Goal: Task Accomplishment & Management: Use online tool/utility

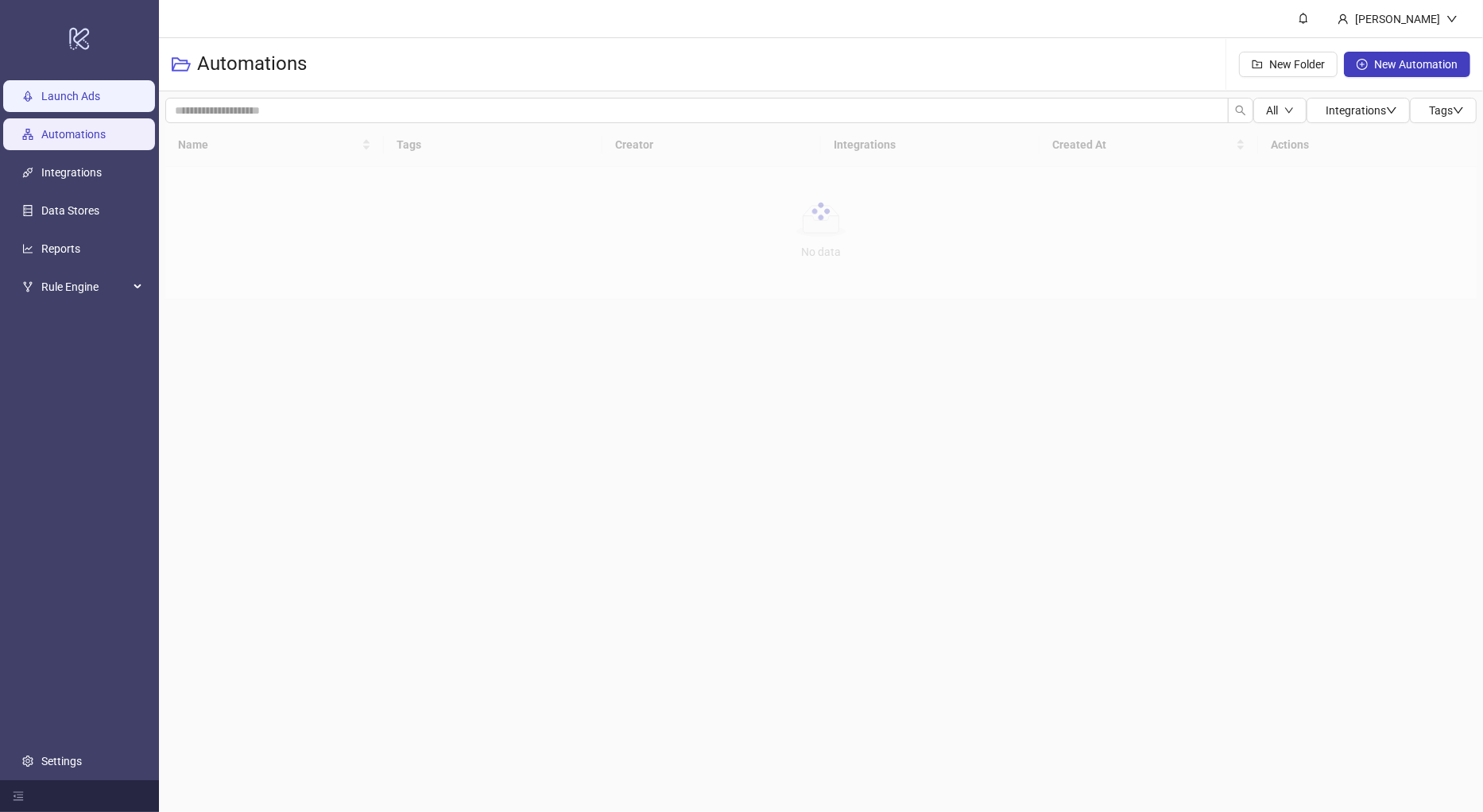
click at [83, 102] on link "Launch Ads" at bounding box center [71, 95] width 59 height 13
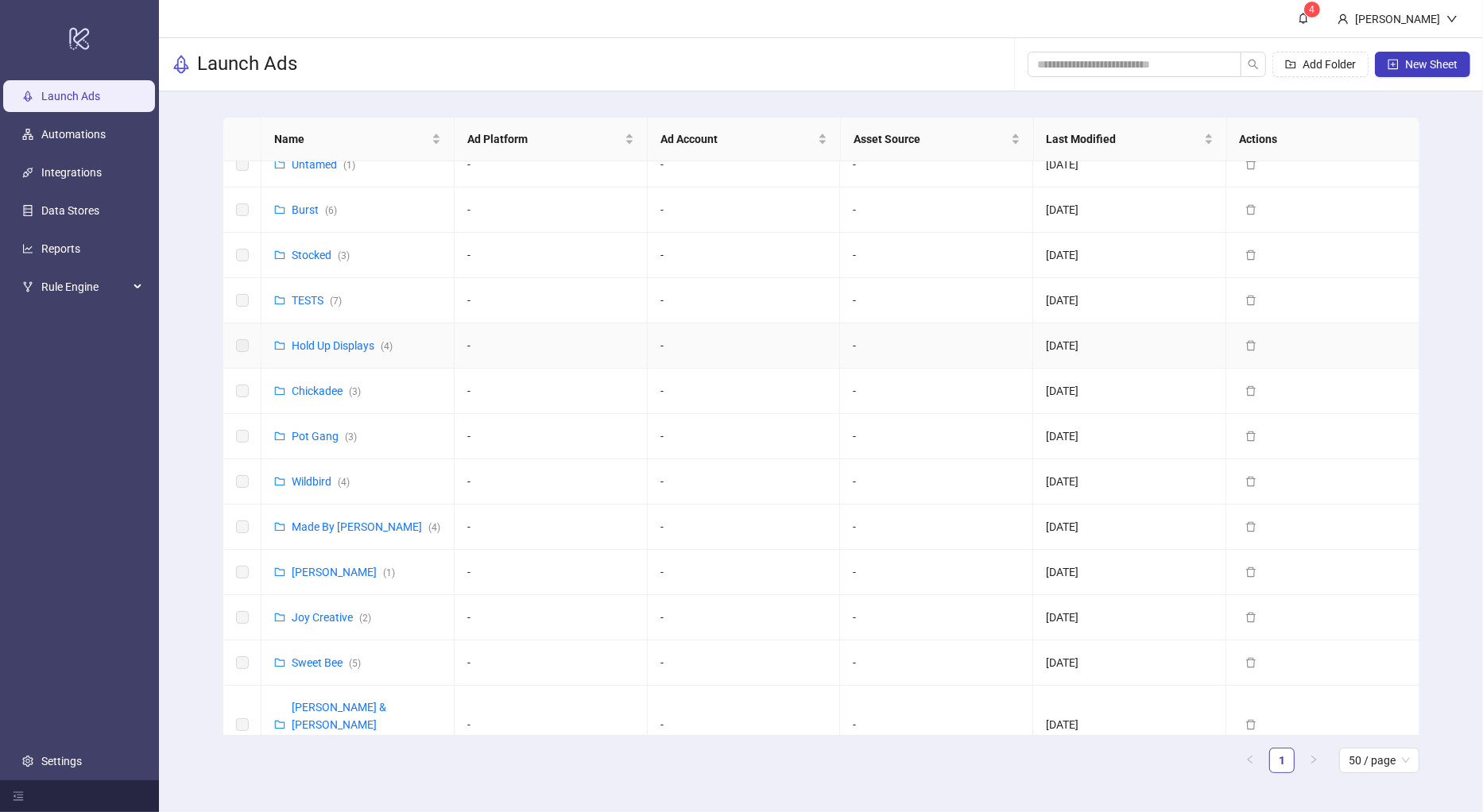
scroll to position [460, 0]
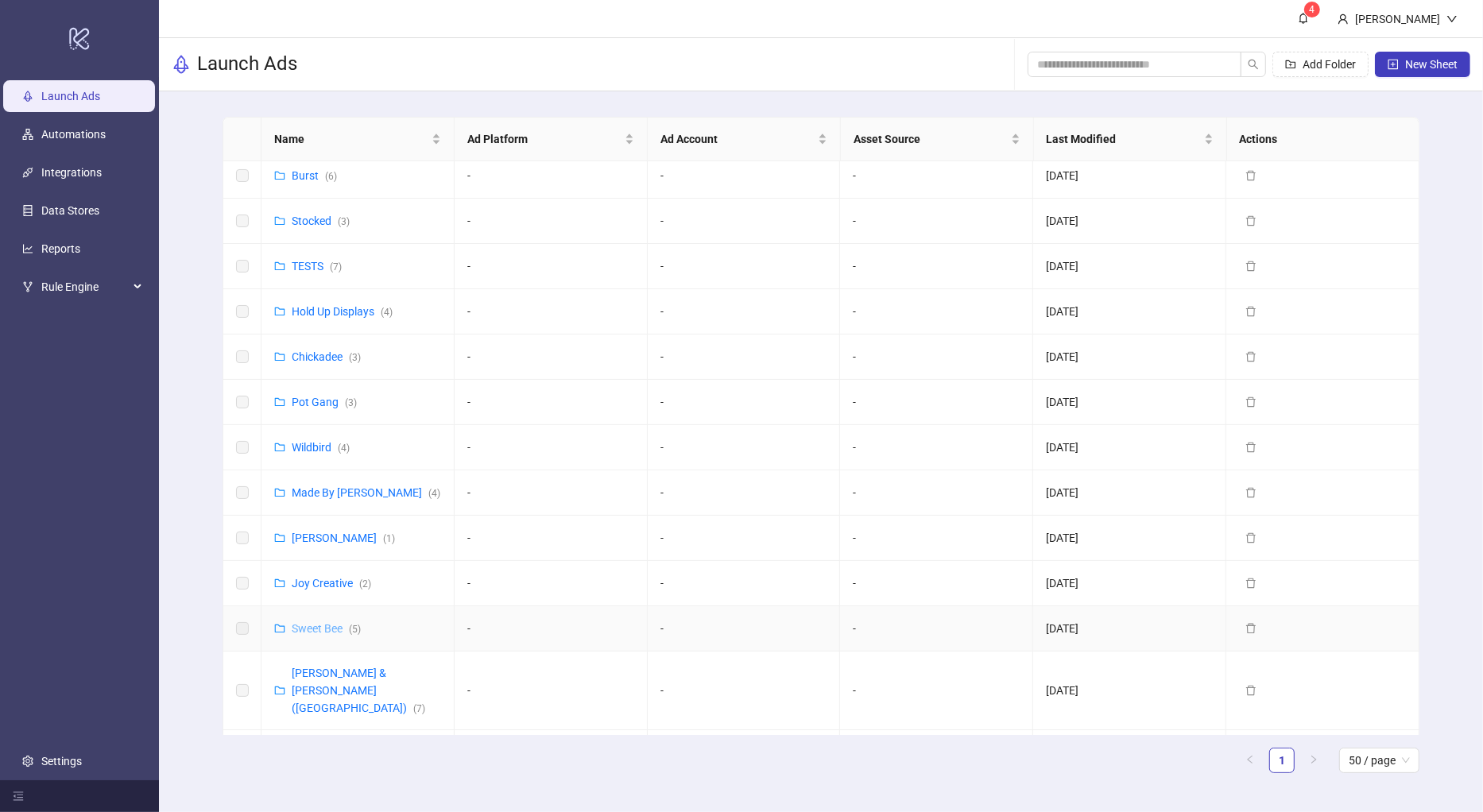
click at [319, 622] on link "Sweet Bee ( 5 )" at bounding box center [326, 627] width 69 height 13
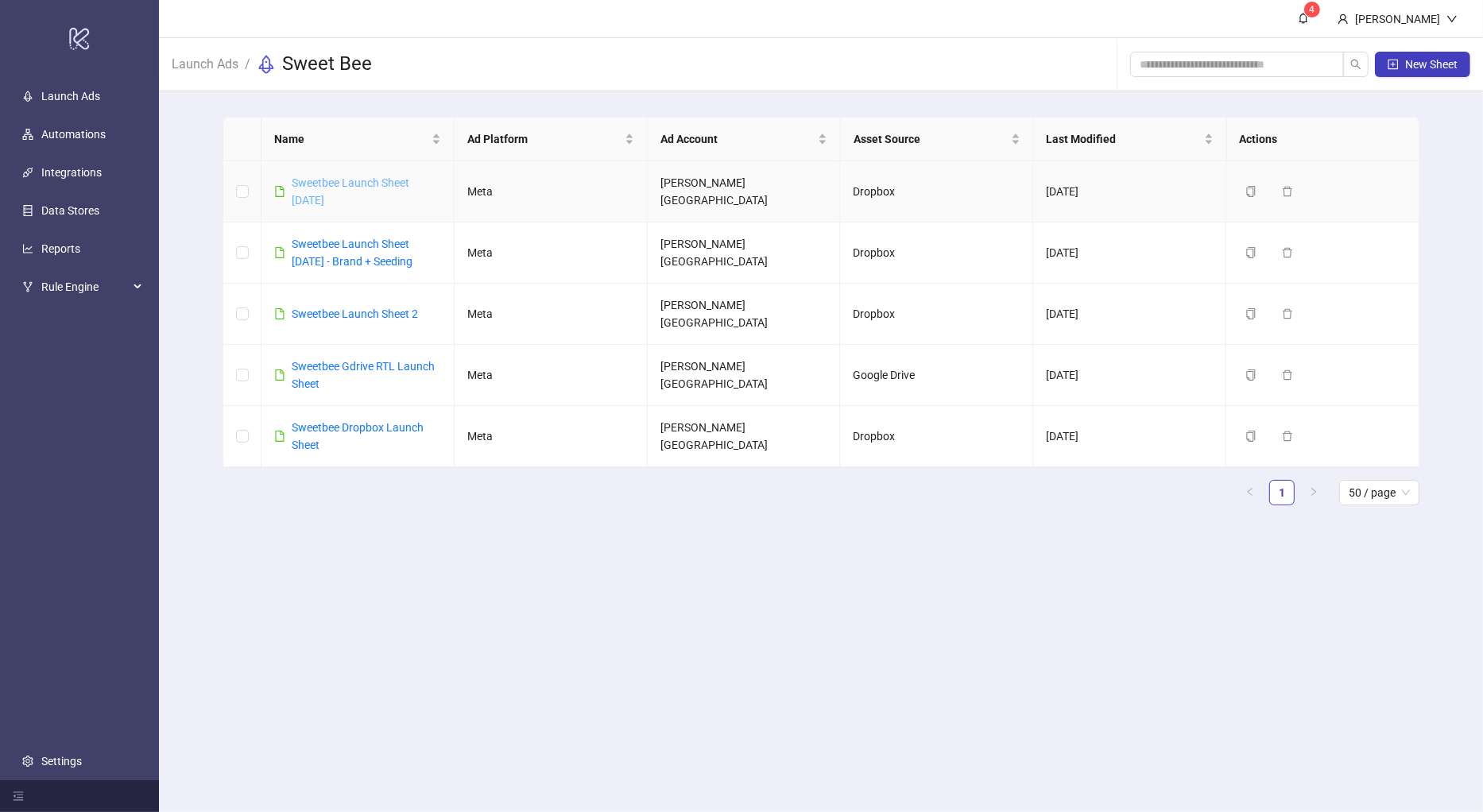
click at [373, 185] on link "Sweetbee Launch Sheet [DATE]" at bounding box center [350, 191] width 118 height 30
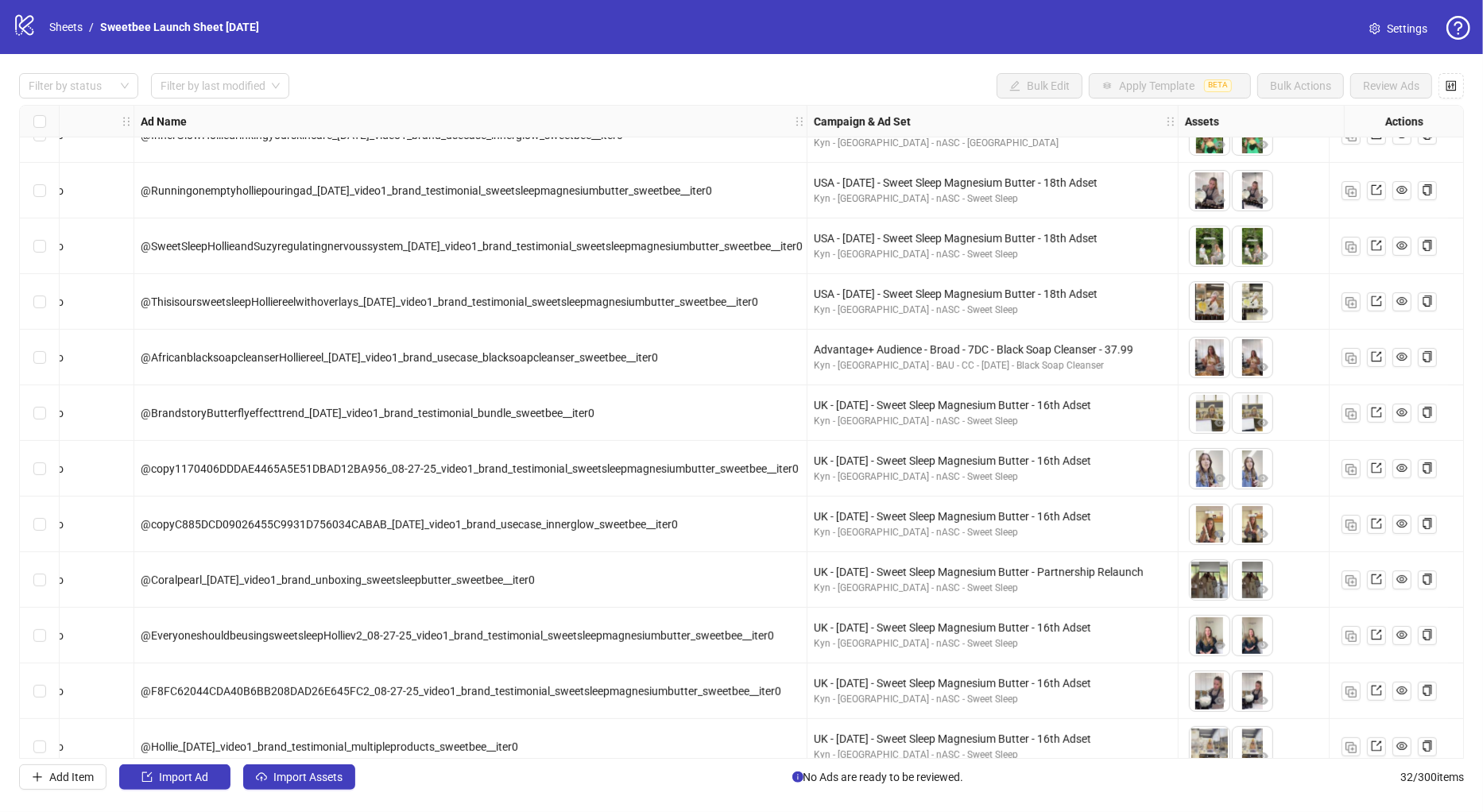
scroll to position [685, 60]
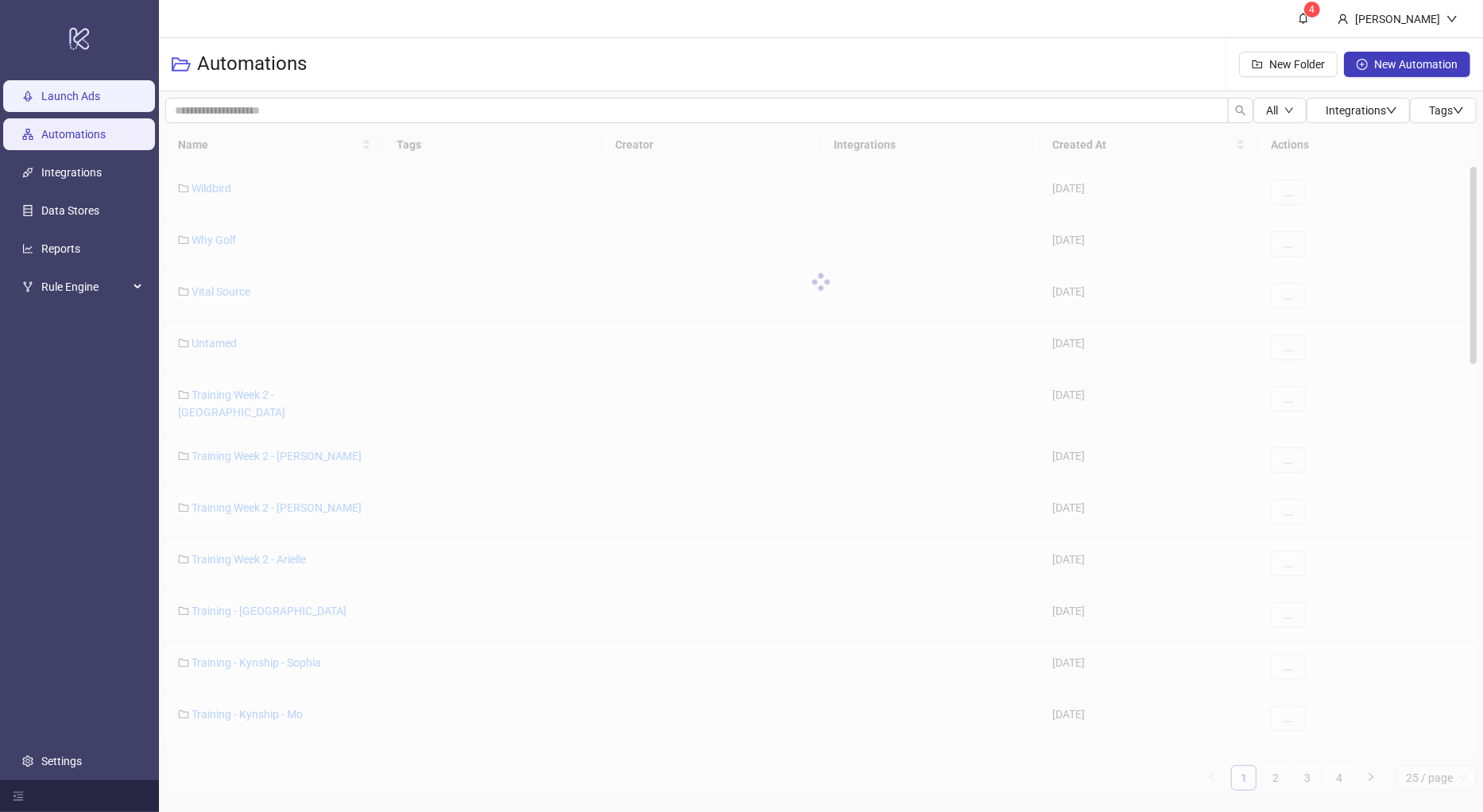
click at [66, 98] on link "Launch Ads" at bounding box center [71, 95] width 59 height 13
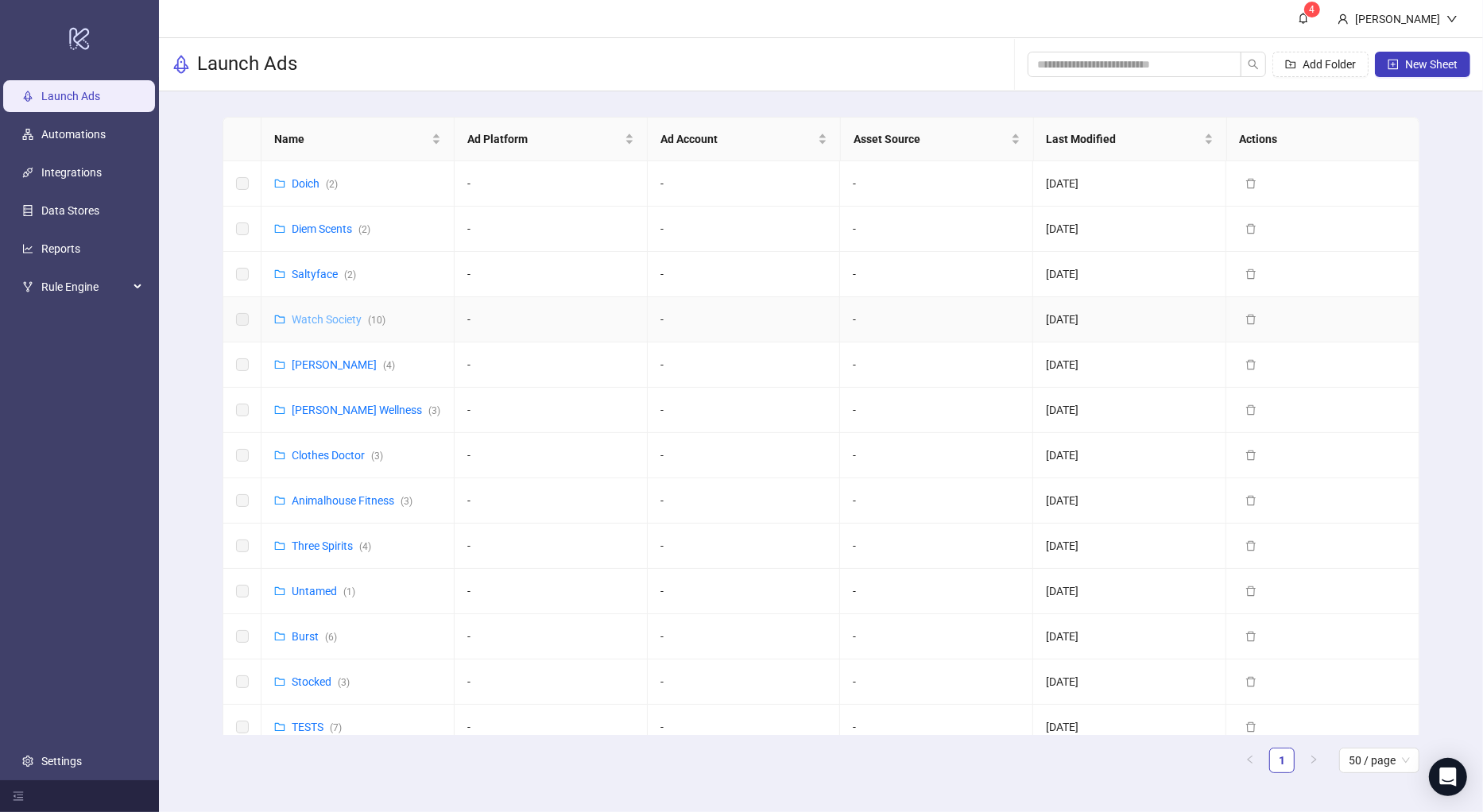
scroll to position [460, 0]
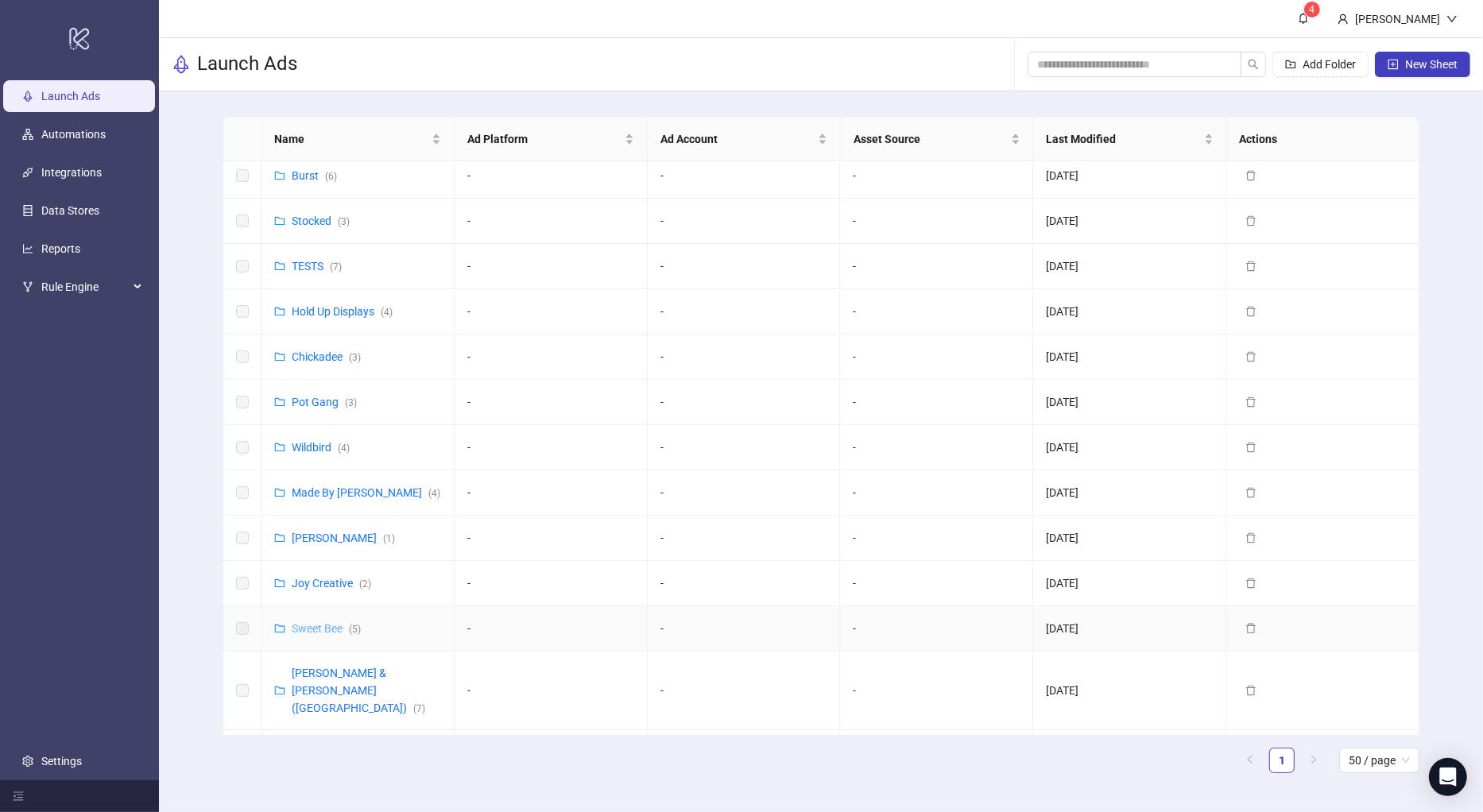
click at [316, 622] on link "Sweet Bee ( 5 )" at bounding box center [326, 627] width 69 height 13
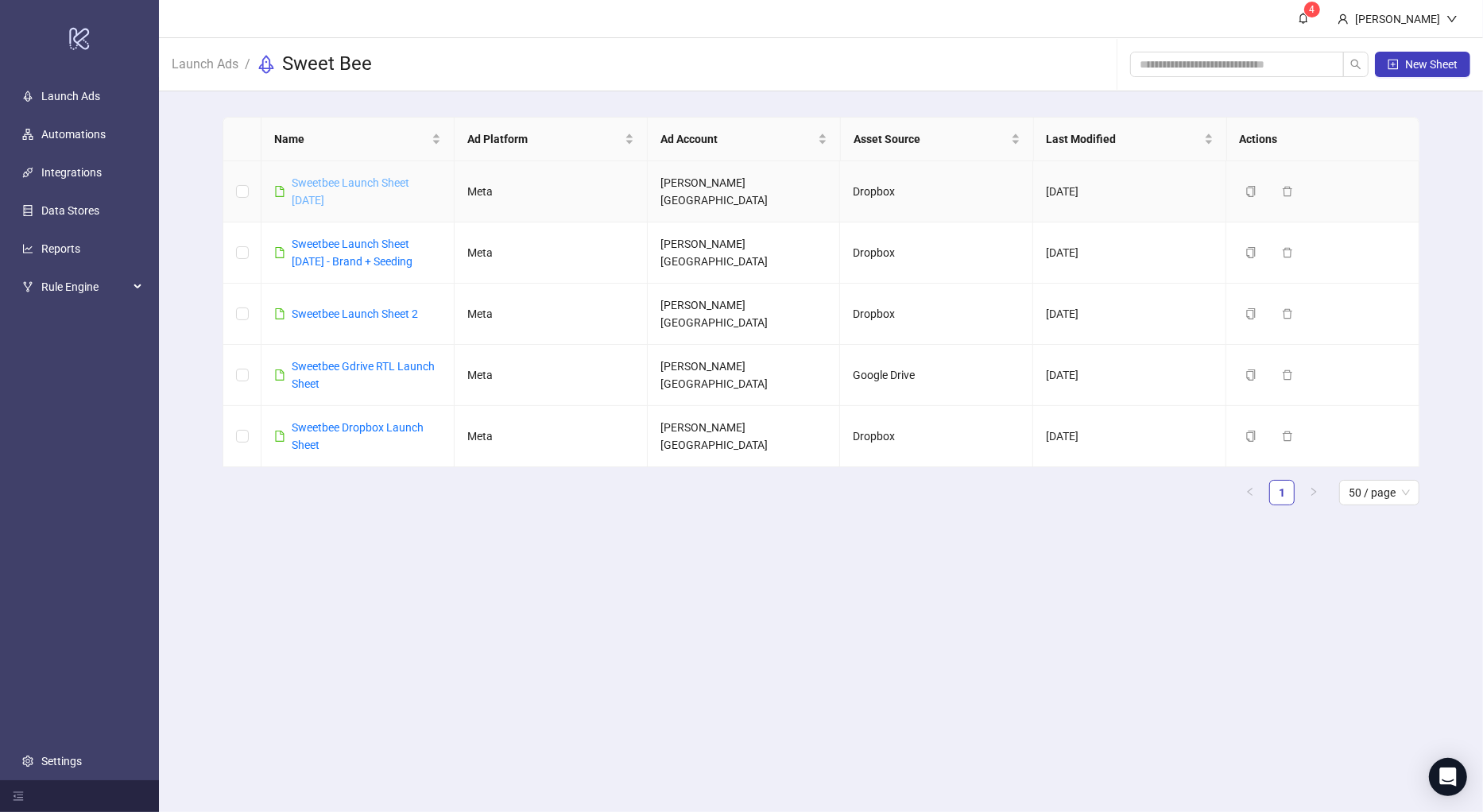
click at [359, 178] on link "Sweetbee Launch Sheet [DATE]" at bounding box center [350, 191] width 118 height 30
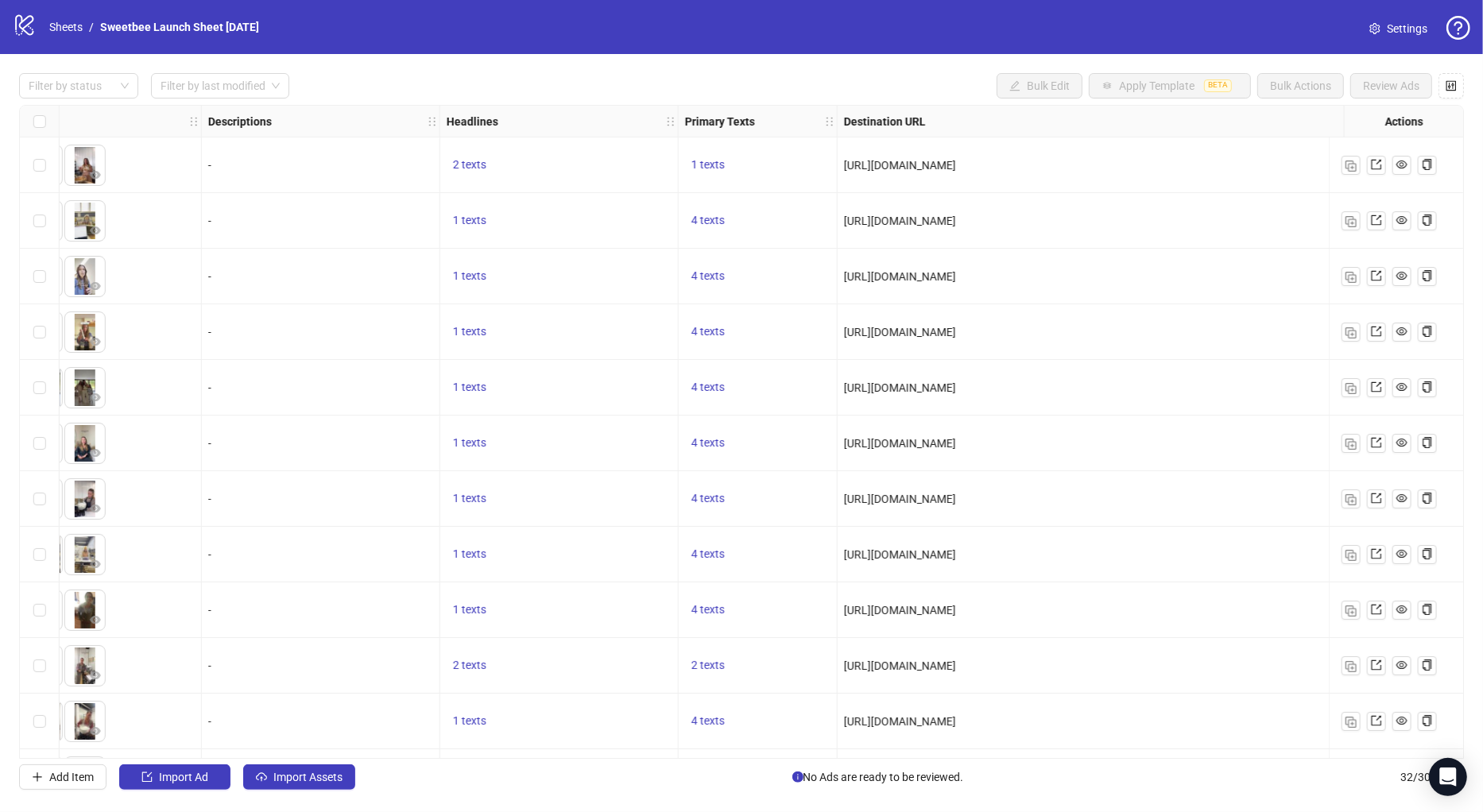
scroll to position [0, 2186]
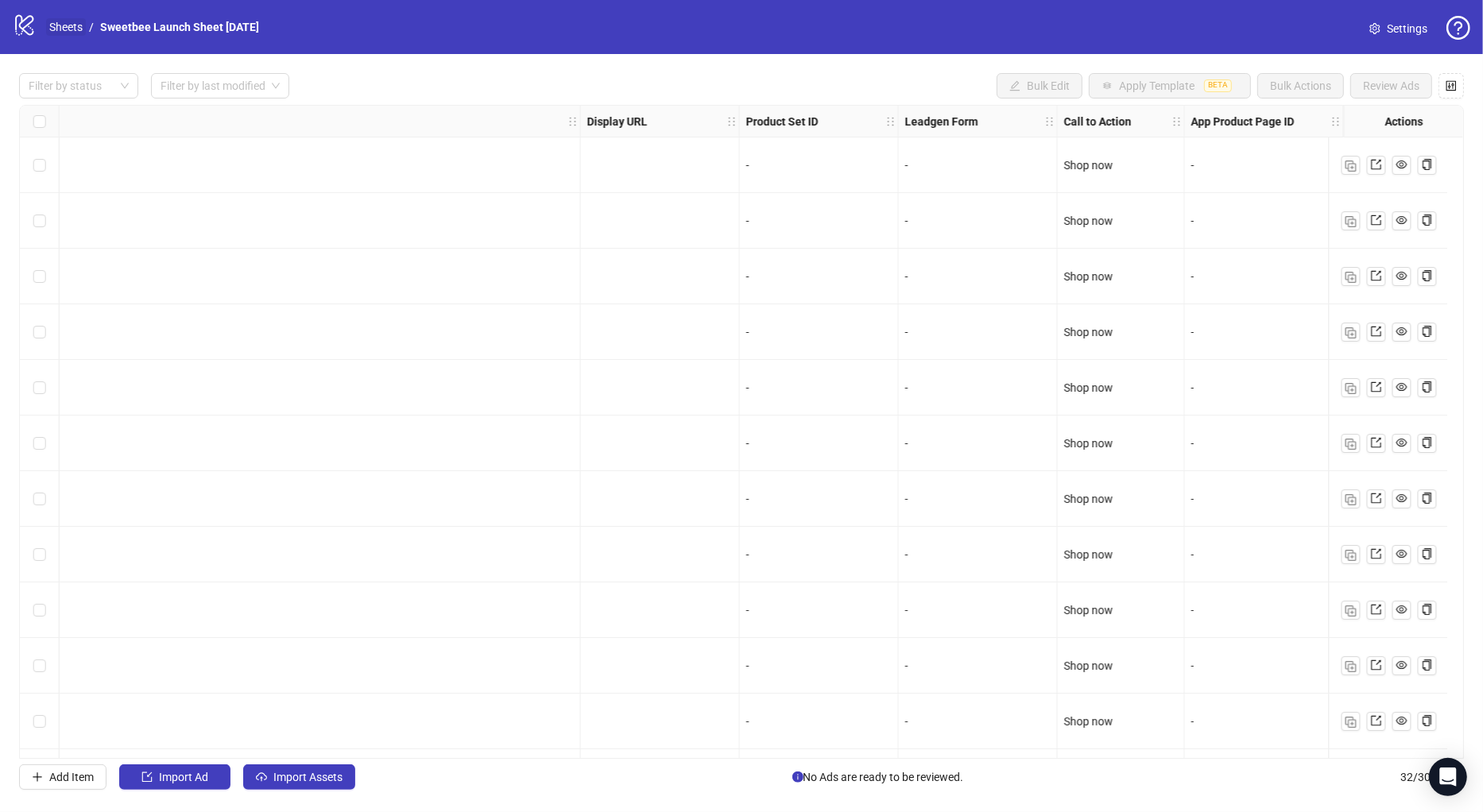
click at [63, 27] on link "Sheets" at bounding box center [65, 27] width 40 height 17
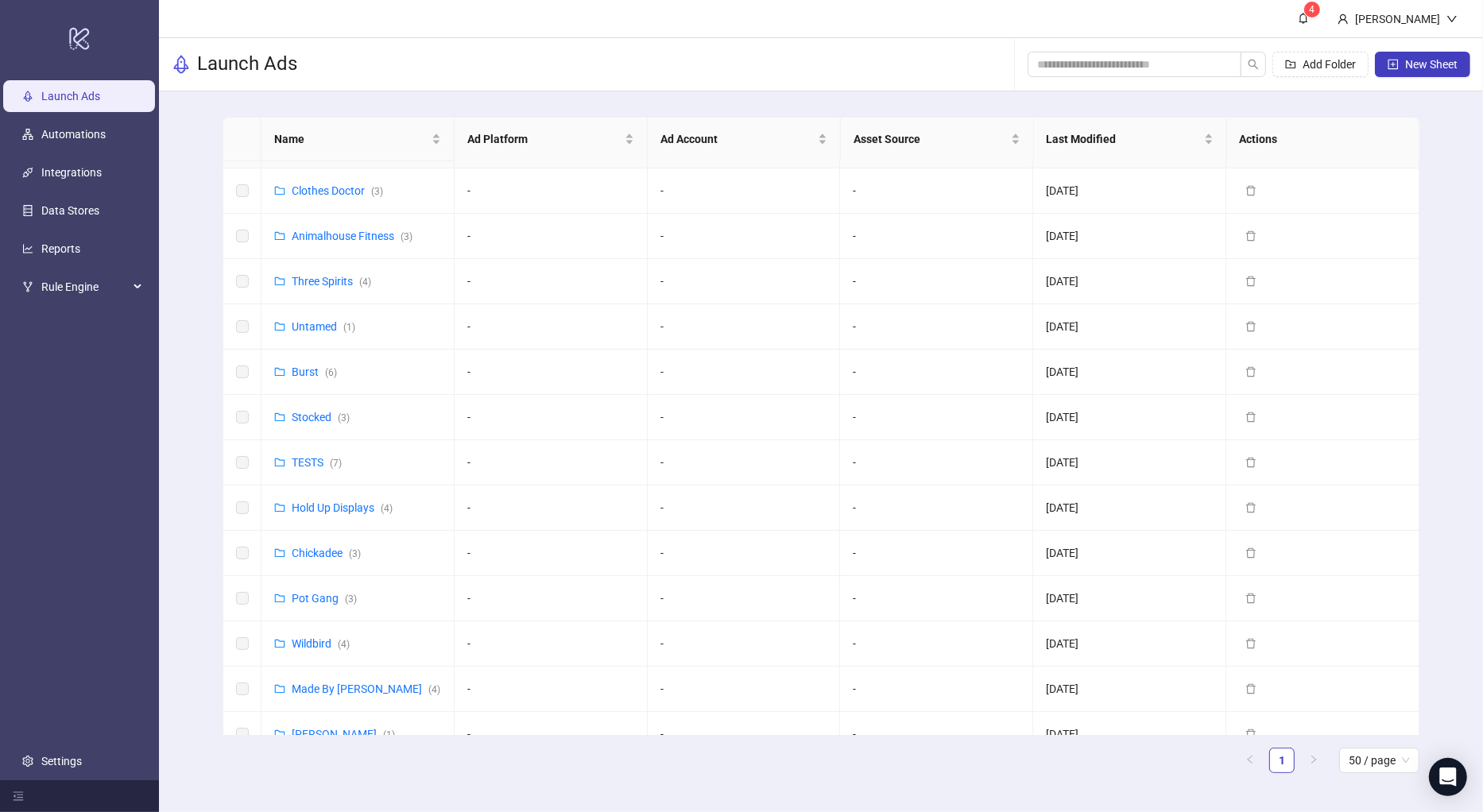
scroll to position [460, 0]
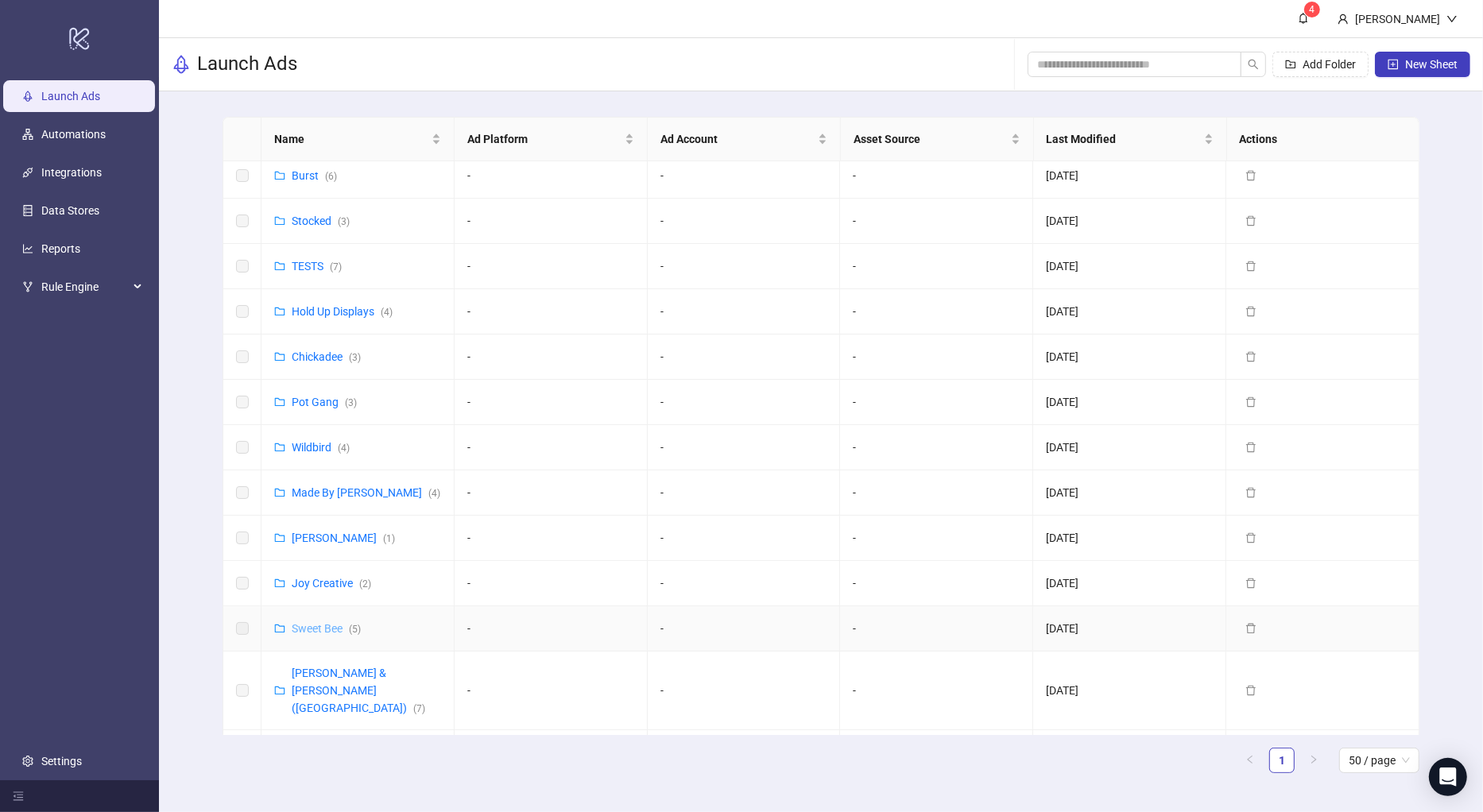
click at [324, 622] on link "Sweet Bee ( 5 )" at bounding box center [326, 627] width 69 height 13
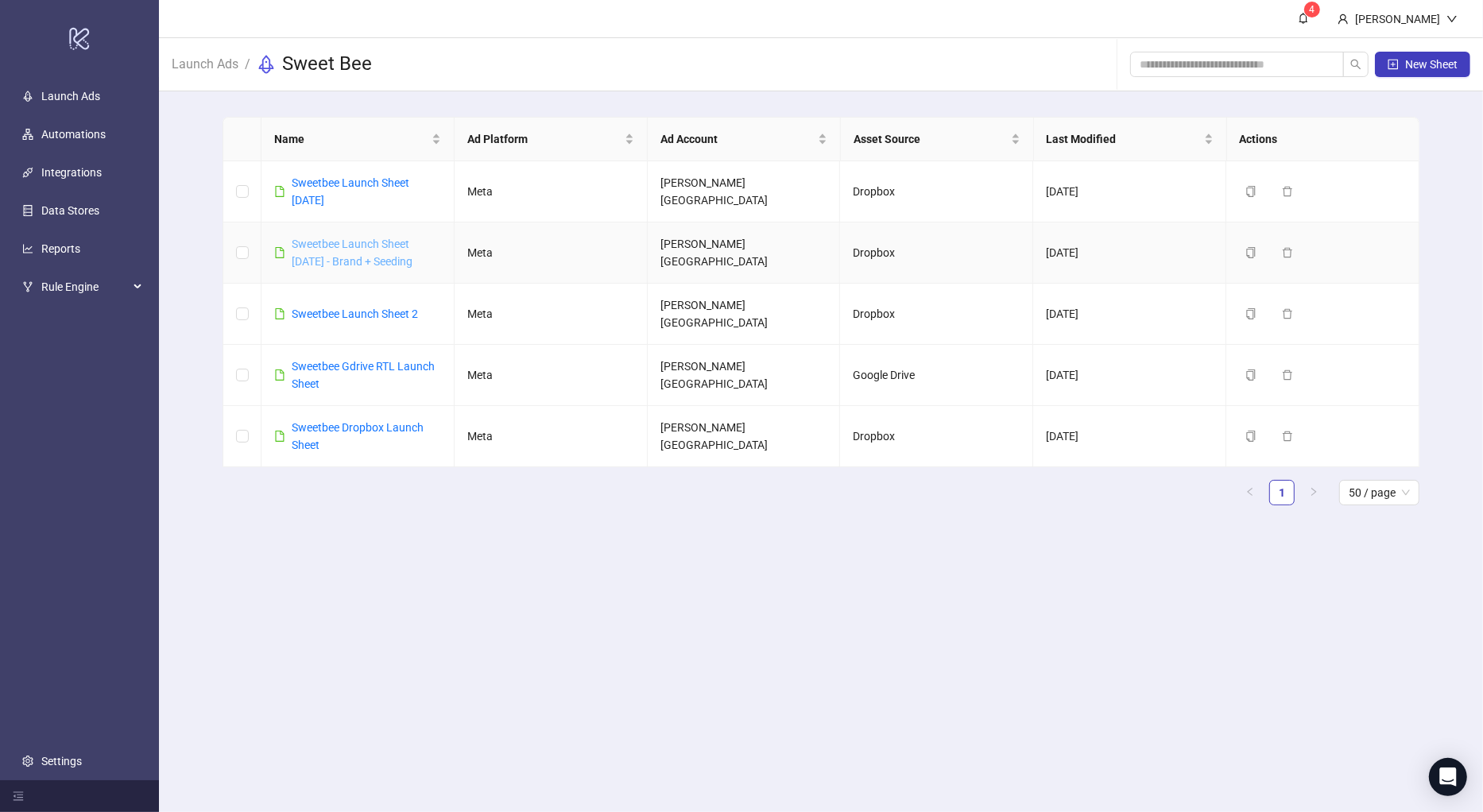
click at [365, 244] on link "Sweetbee Launch Sheet [DATE] - Brand + Seeding" at bounding box center [352, 252] width 121 height 30
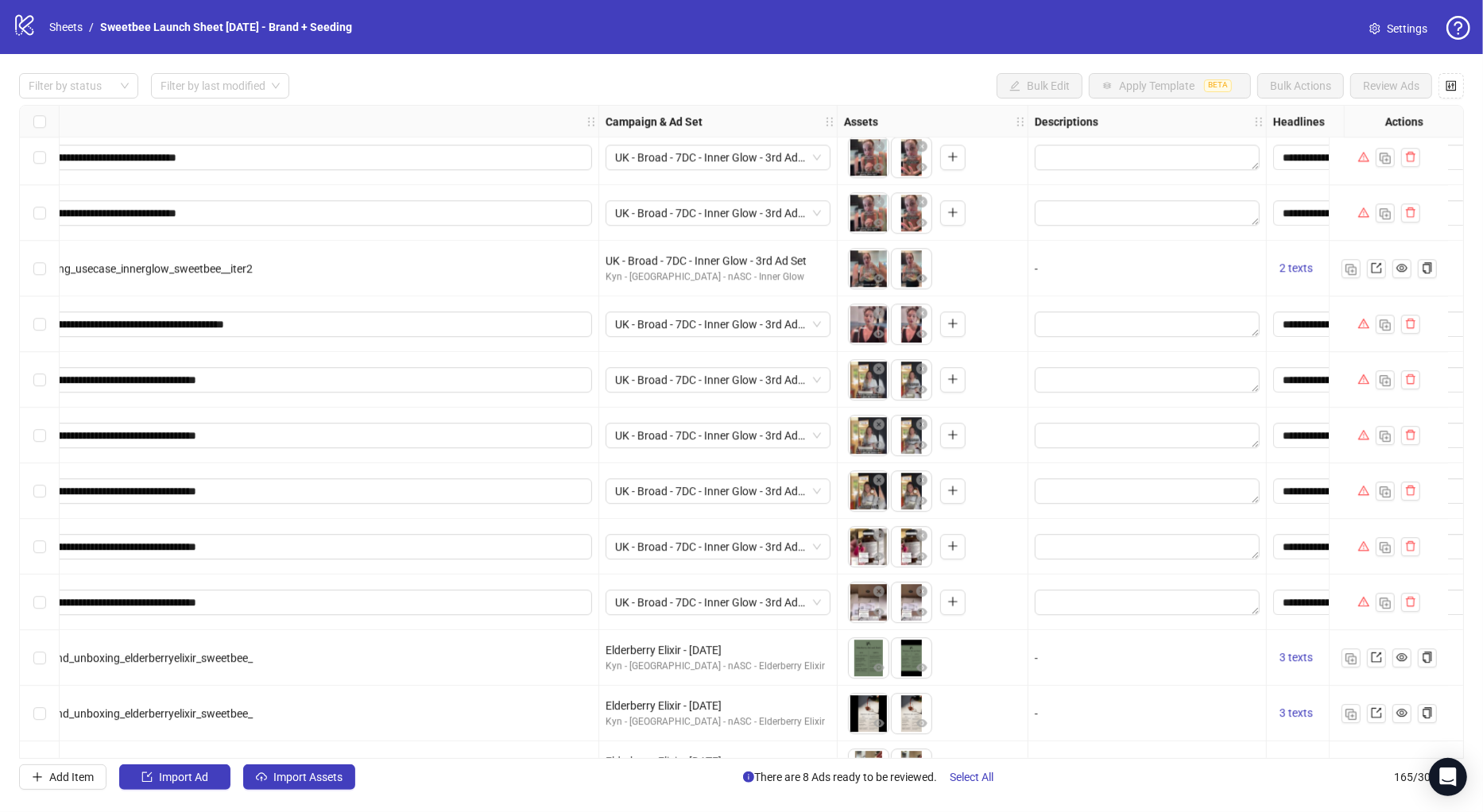
scroll to position [4323, 302]
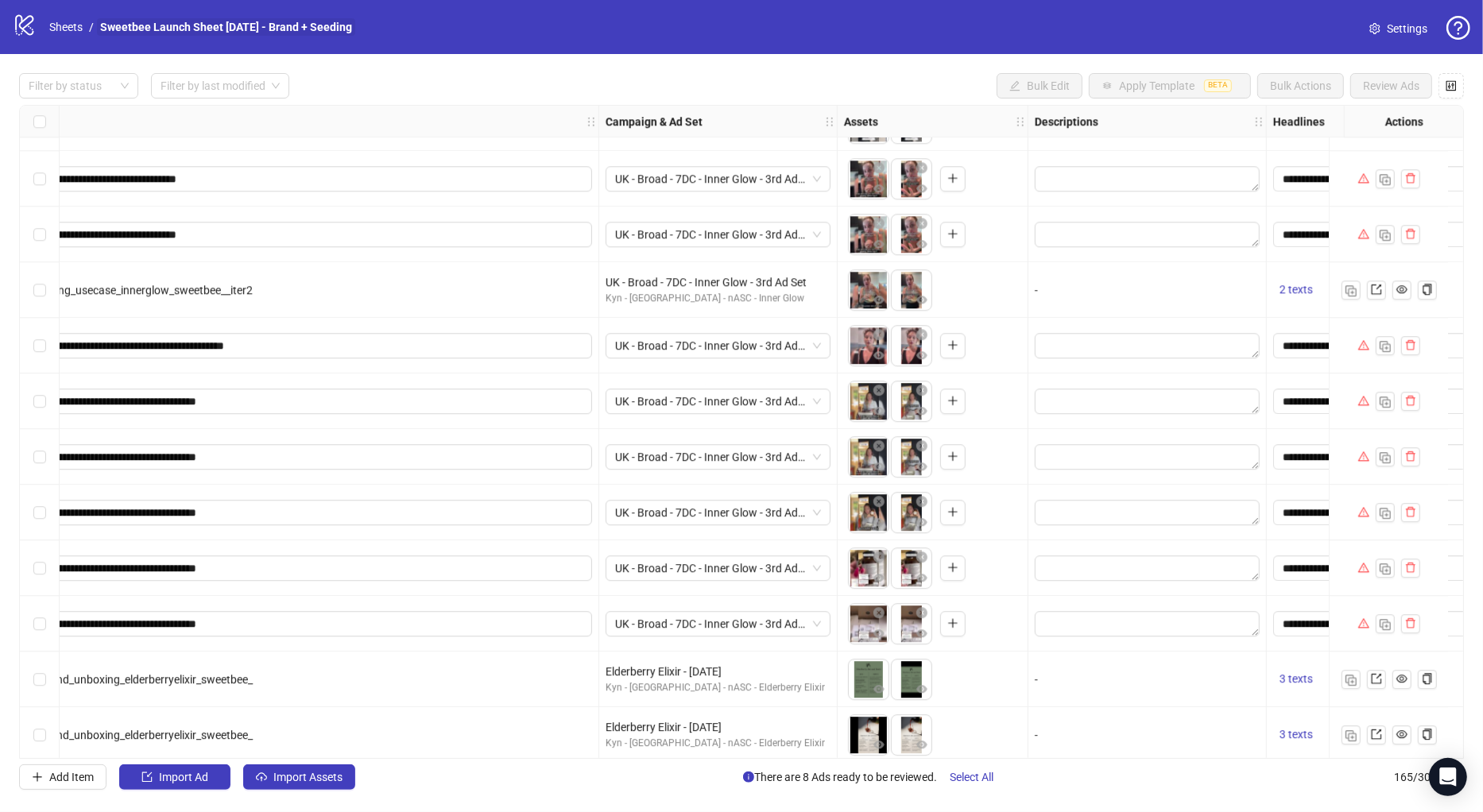
click at [206, 19] on link "Sweetbee Launch Sheet [DATE] - Brand + Seeding" at bounding box center [226, 27] width 259 height 17
click at [67, 34] on link "Sheets" at bounding box center [65, 27] width 40 height 17
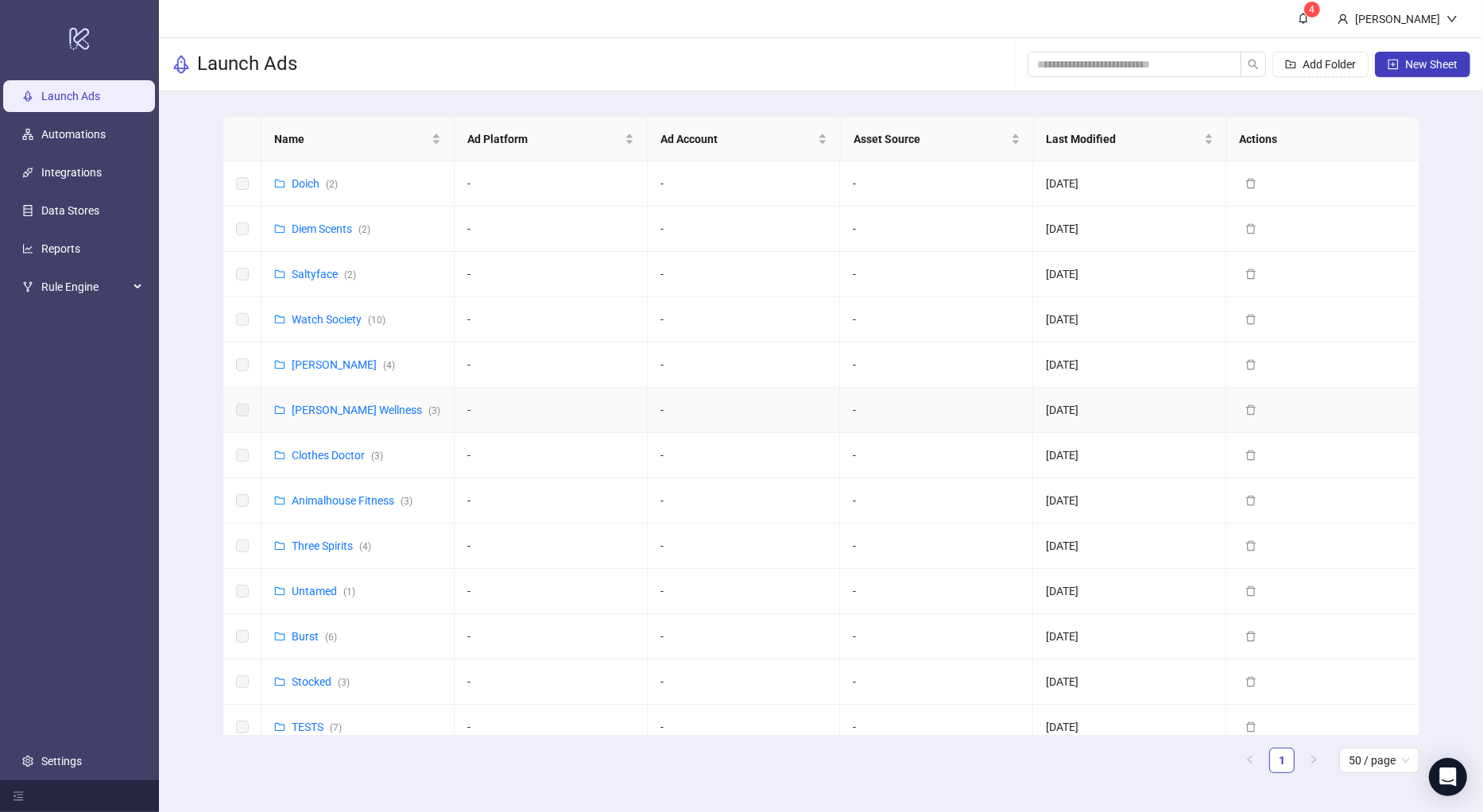
scroll to position [460, 0]
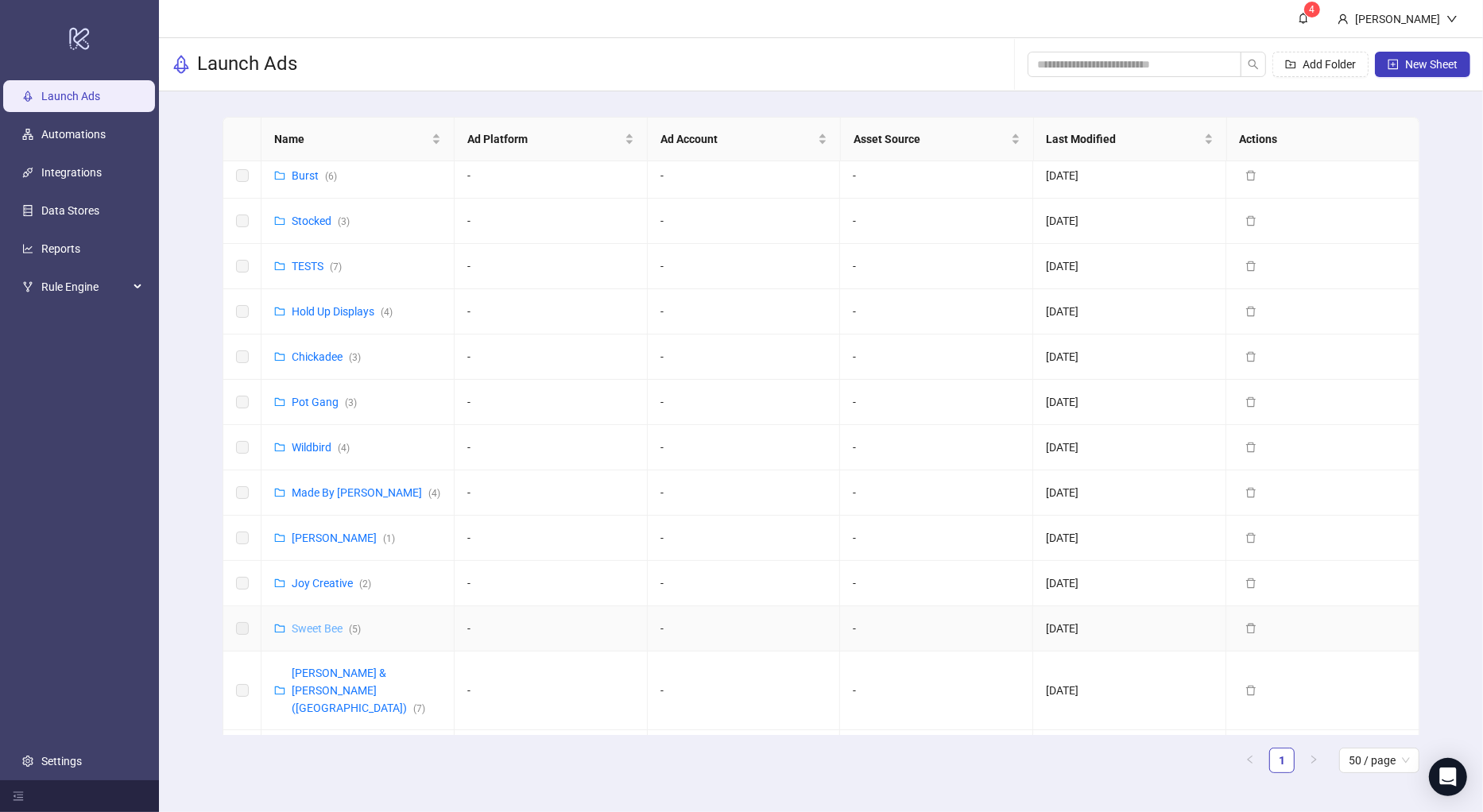
click at [325, 623] on link "Sweet Bee ( 5 )" at bounding box center [326, 627] width 69 height 13
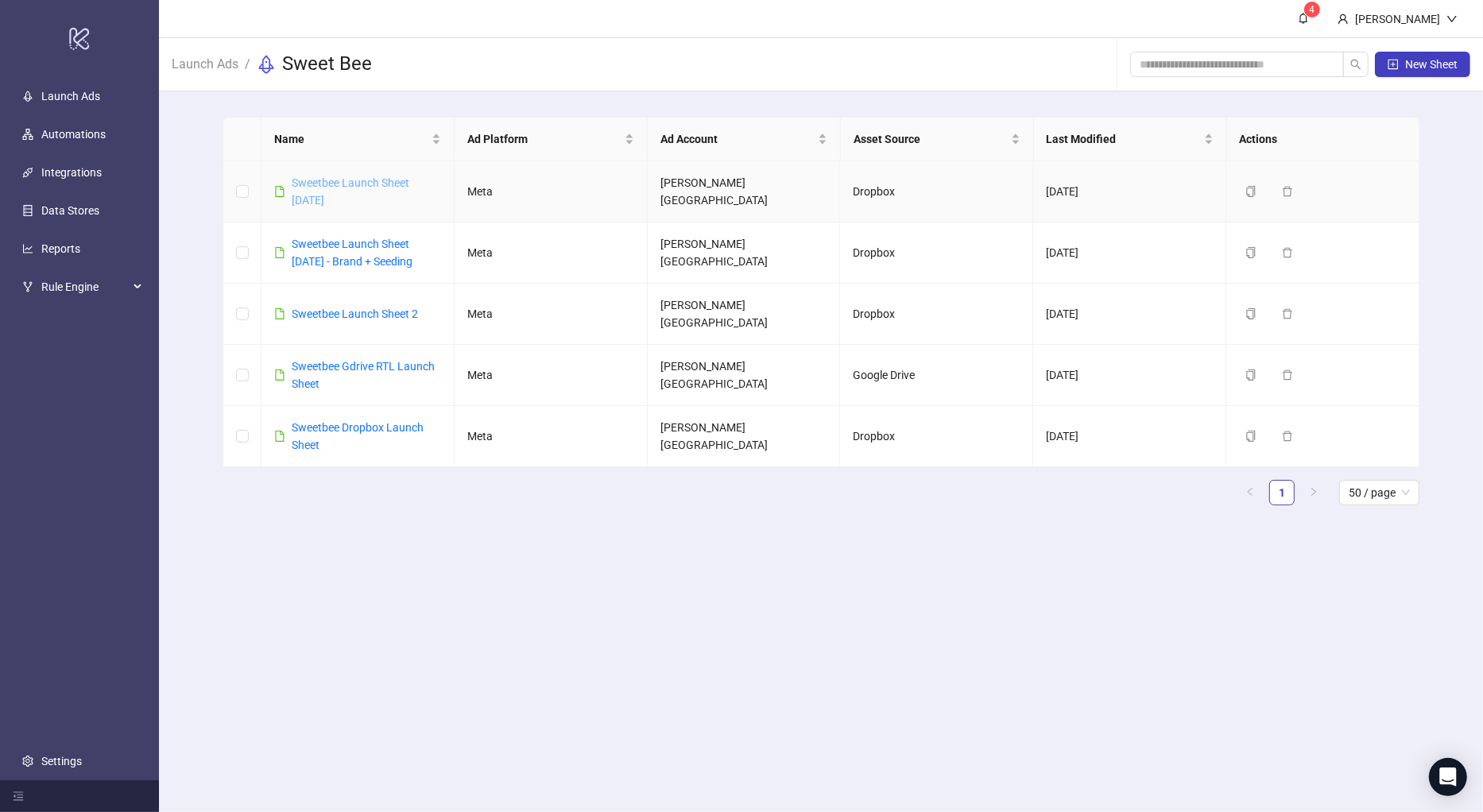
click at [364, 184] on link "Sweetbee Launch Sheet [DATE]" at bounding box center [350, 191] width 118 height 30
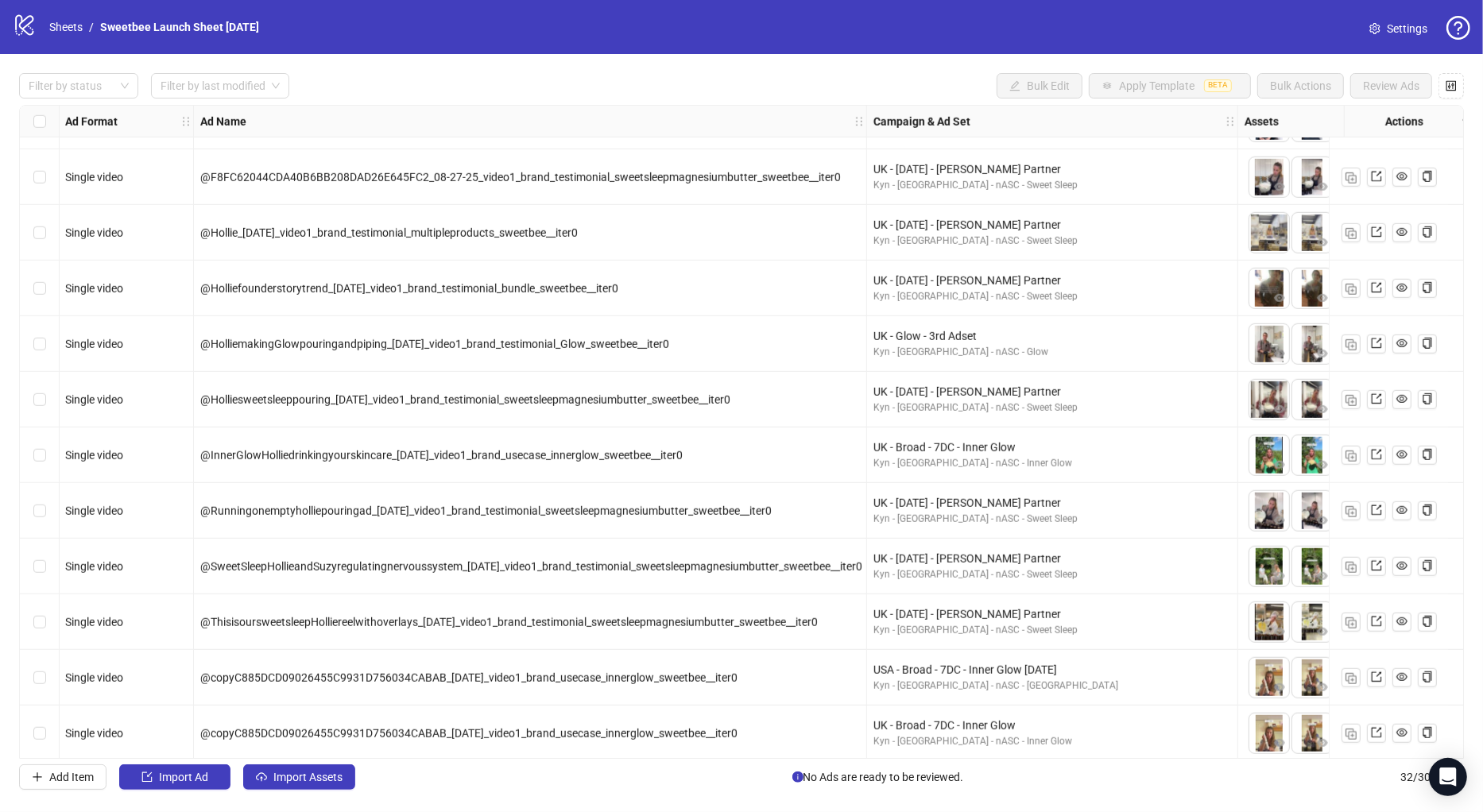
scroll to position [1164, 1]
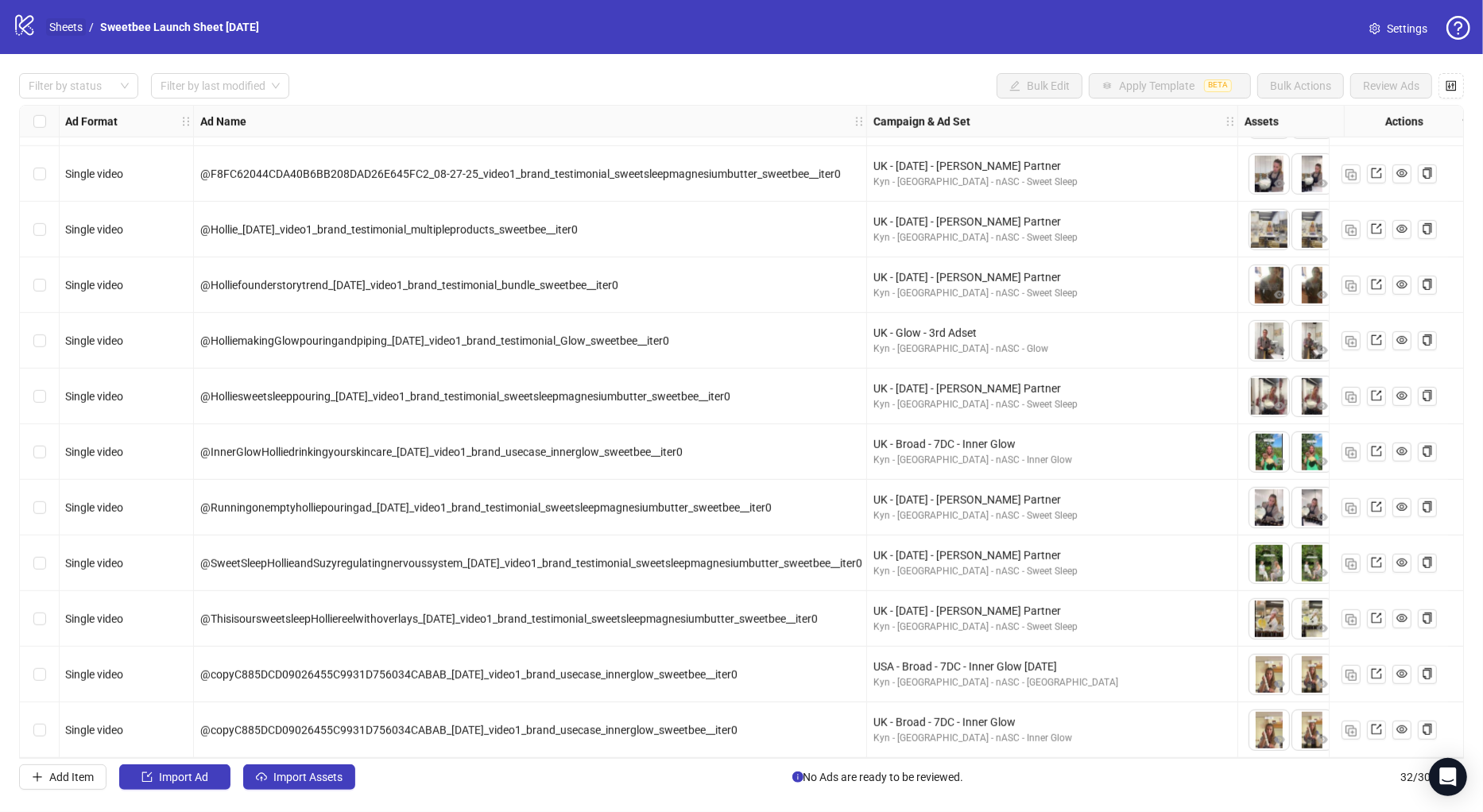
click at [64, 26] on link "Sheets" at bounding box center [65, 27] width 40 height 17
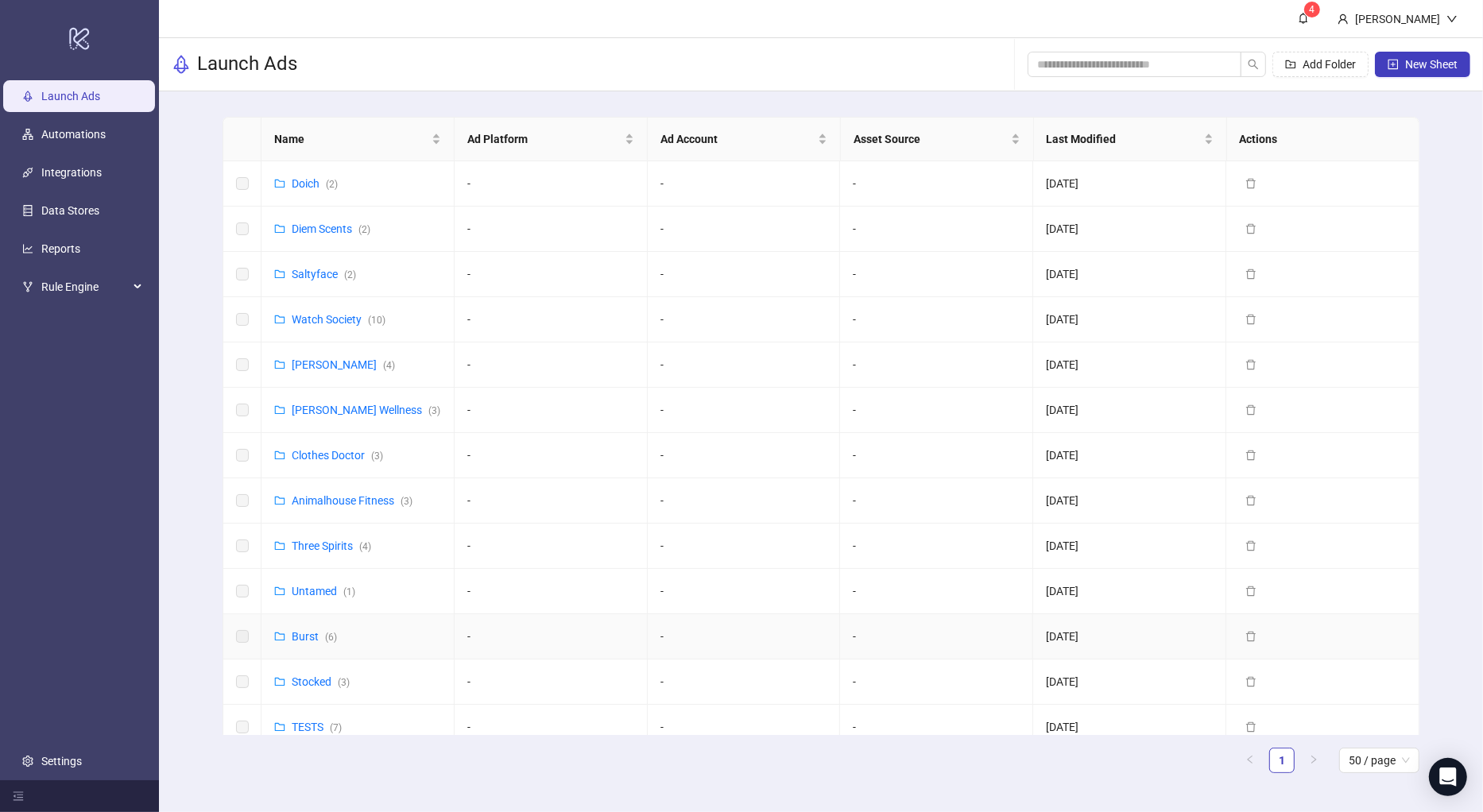
scroll to position [460, 0]
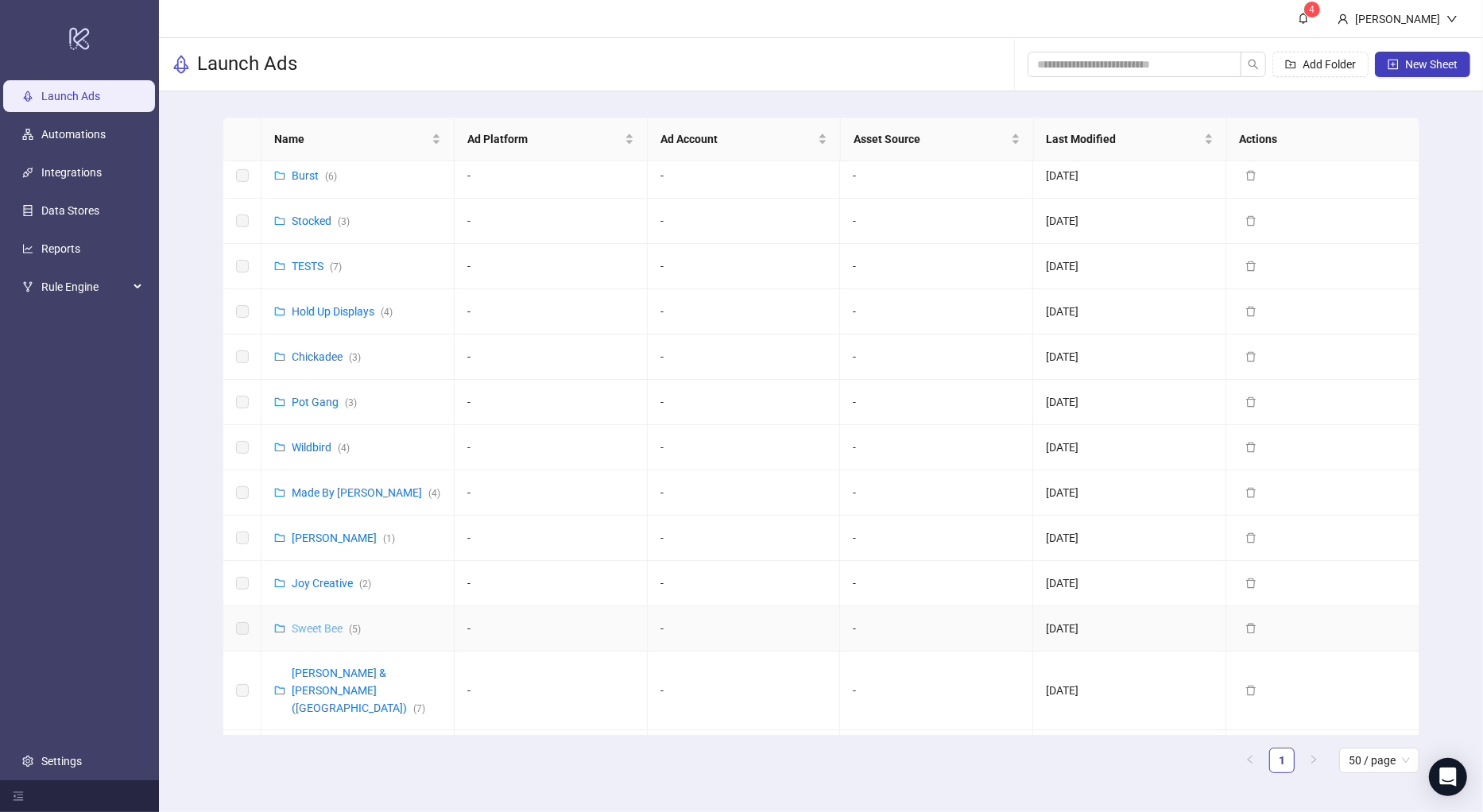
click at [320, 623] on link "Sweet Bee ( 5 )" at bounding box center [326, 627] width 69 height 13
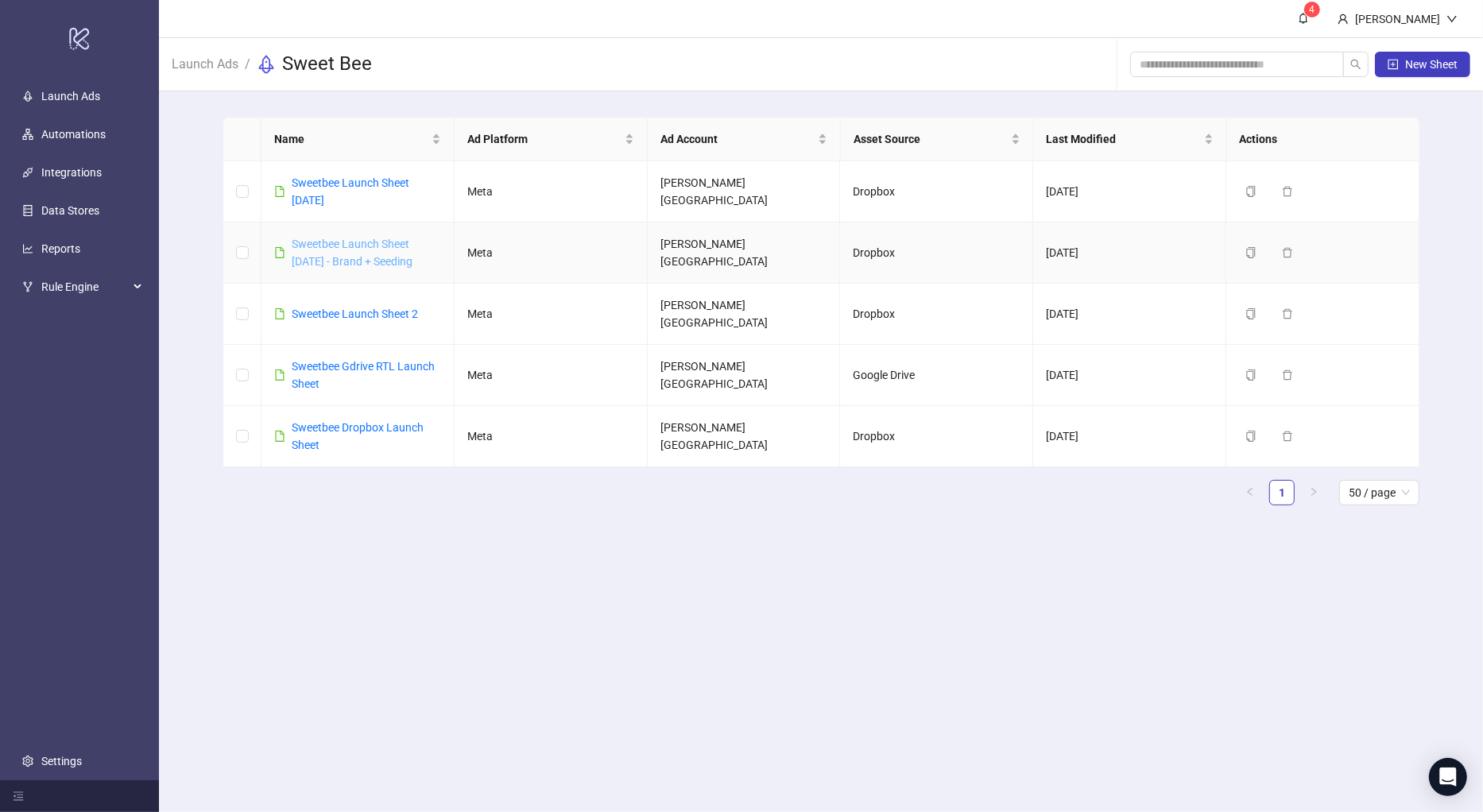
click at [378, 248] on link "Sweetbee Launch Sheet [DATE] - Brand + Seeding" at bounding box center [352, 252] width 121 height 30
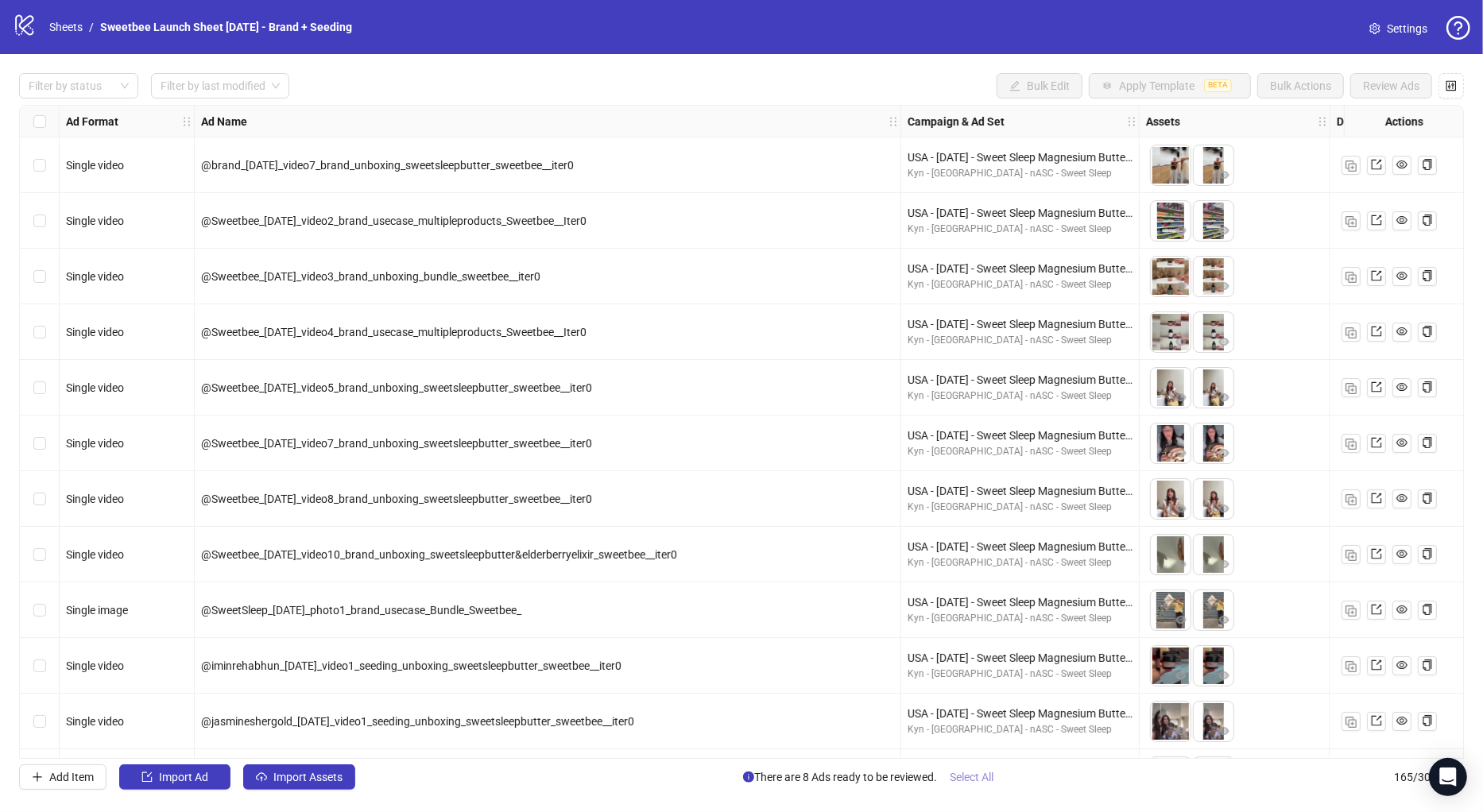
click at [966, 774] on span "Select All" at bounding box center [971, 776] width 44 height 13
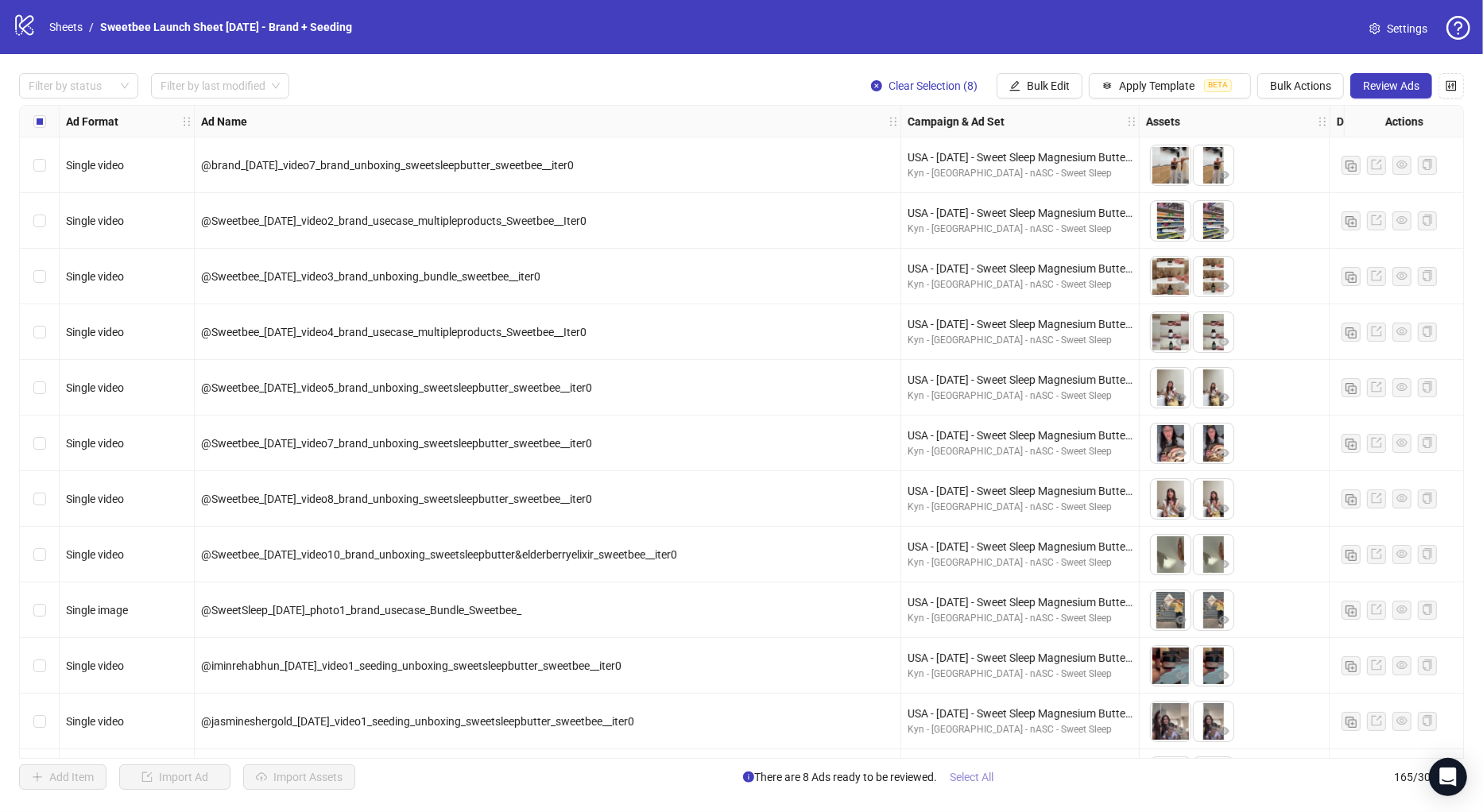
click at [964, 778] on span "Select All" at bounding box center [971, 776] width 44 height 13
click at [1397, 85] on span "Review Ads" at bounding box center [1391, 85] width 56 height 13
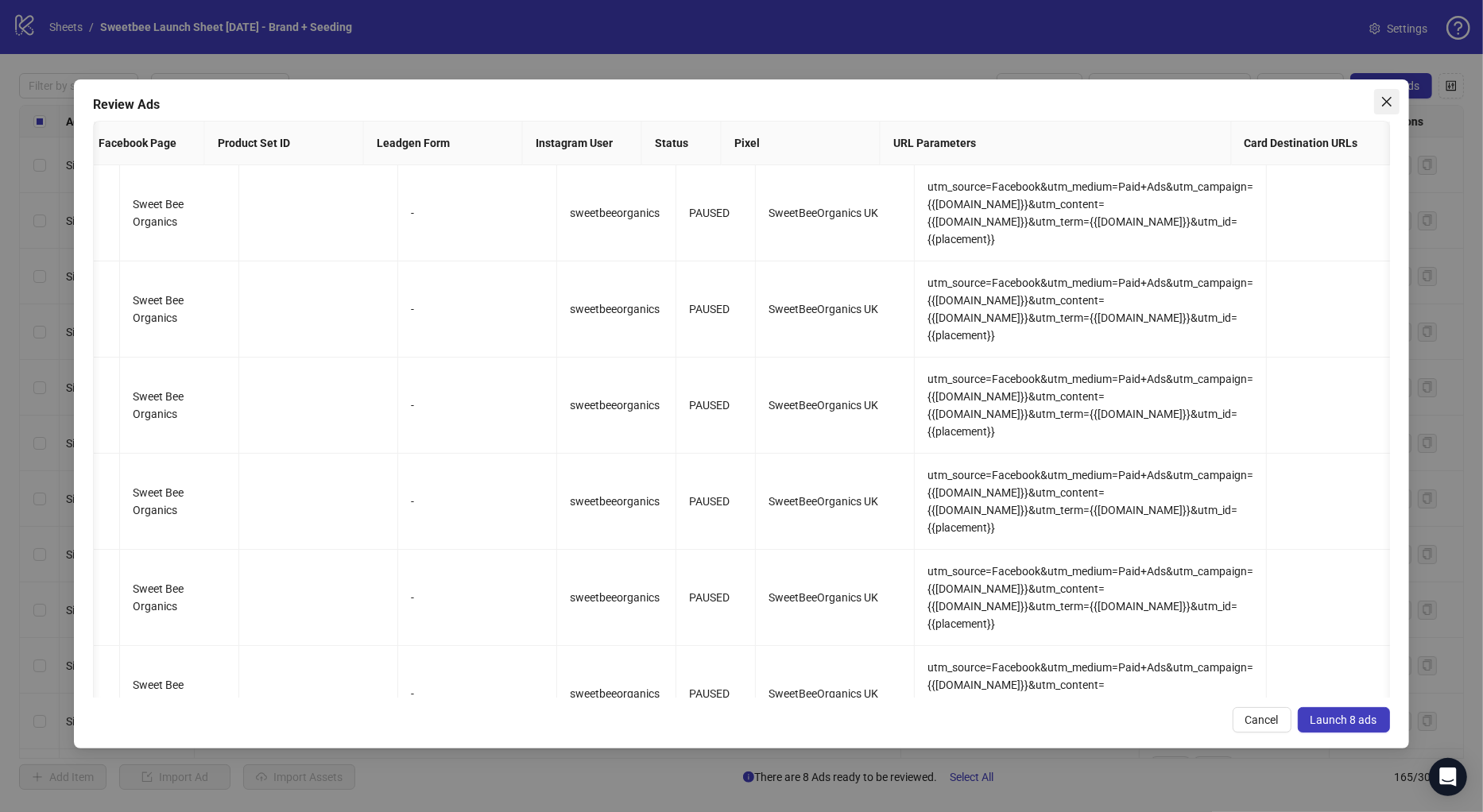
click at [1382, 93] on button "Close" at bounding box center [1387, 102] width 25 height 25
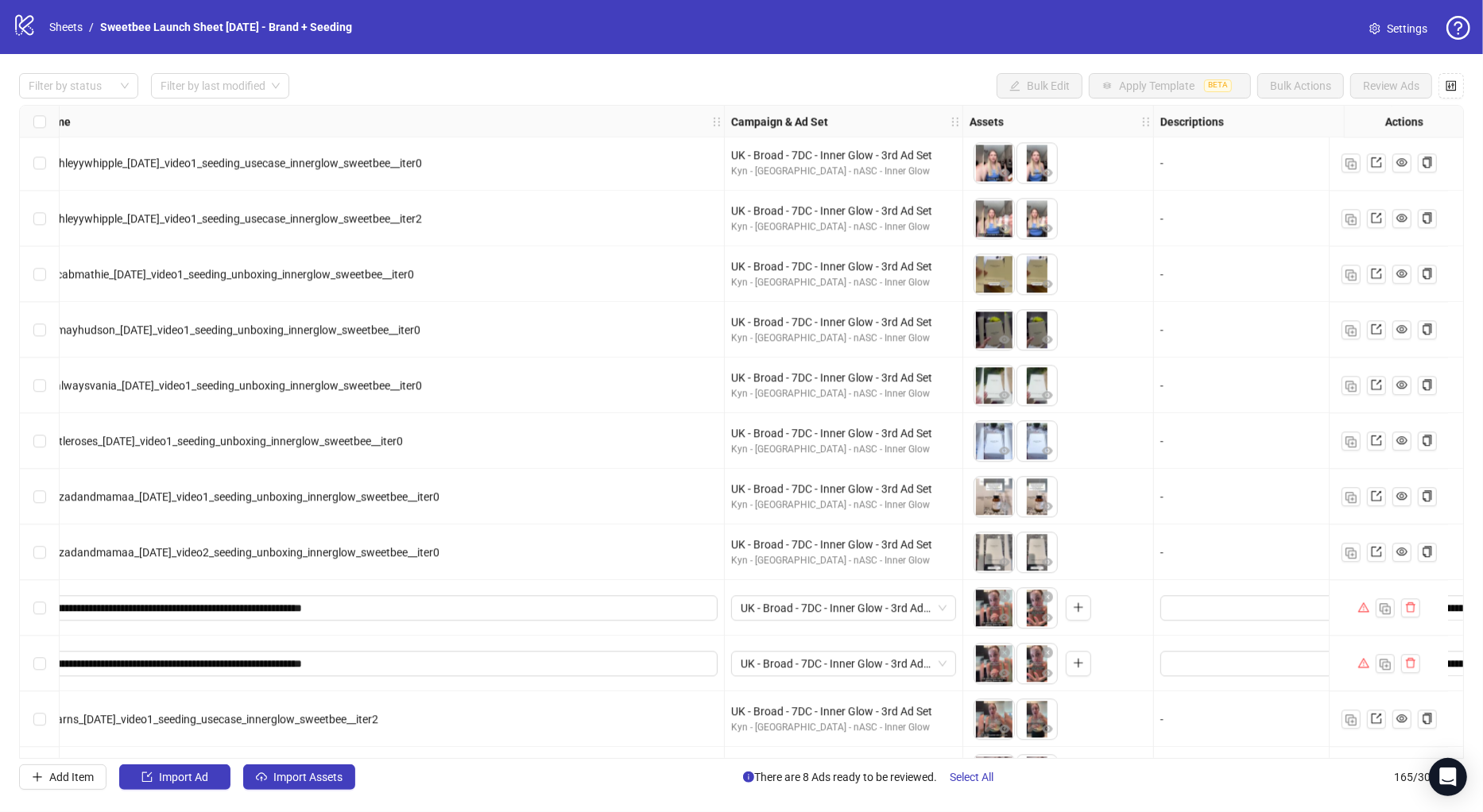
scroll to position [3926, 177]
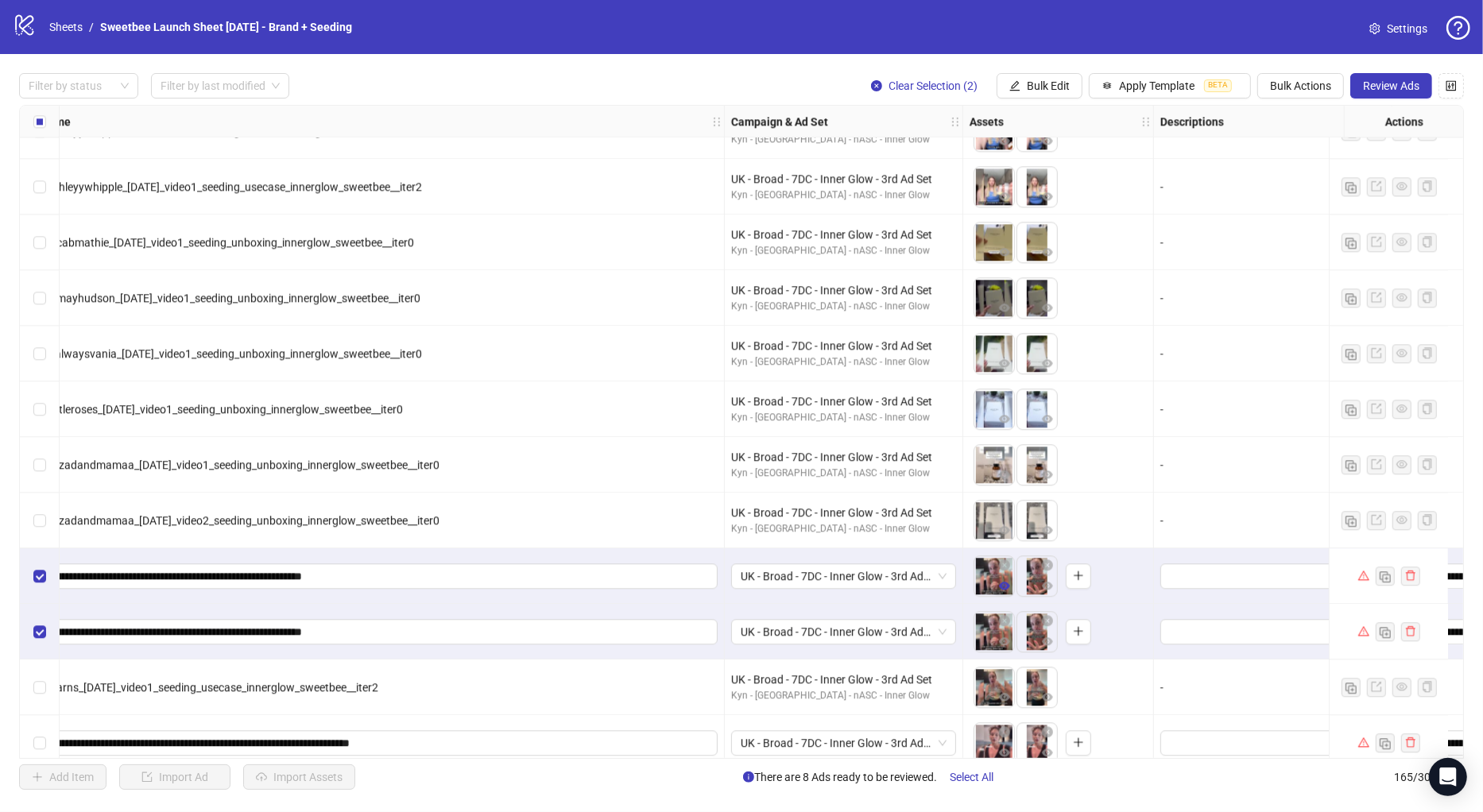
click at [999, 582] on icon "eye" at bounding box center [1004, 585] width 11 height 11
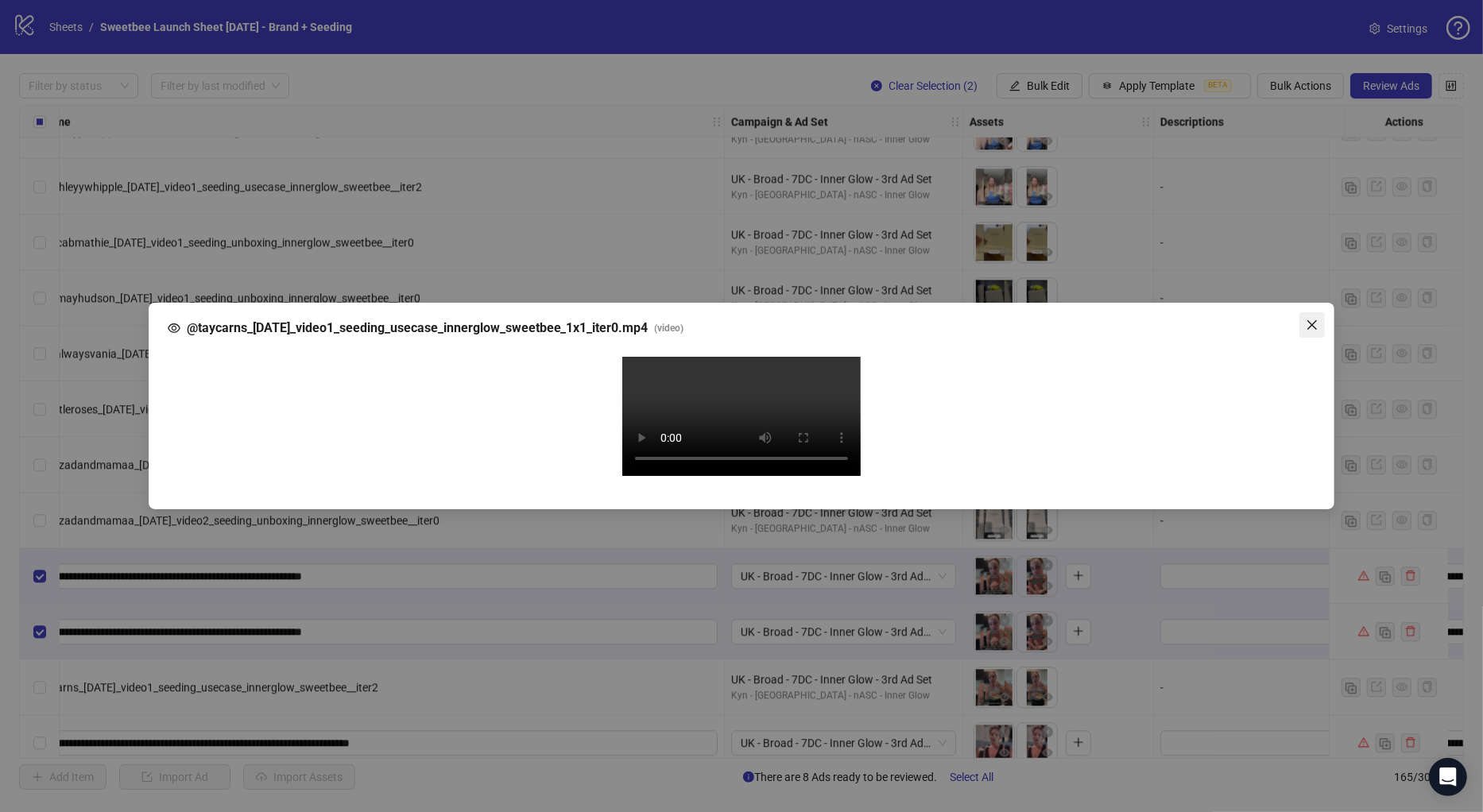
click at [1309, 321] on icon "close" at bounding box center [1312, 325] width 10 height 10
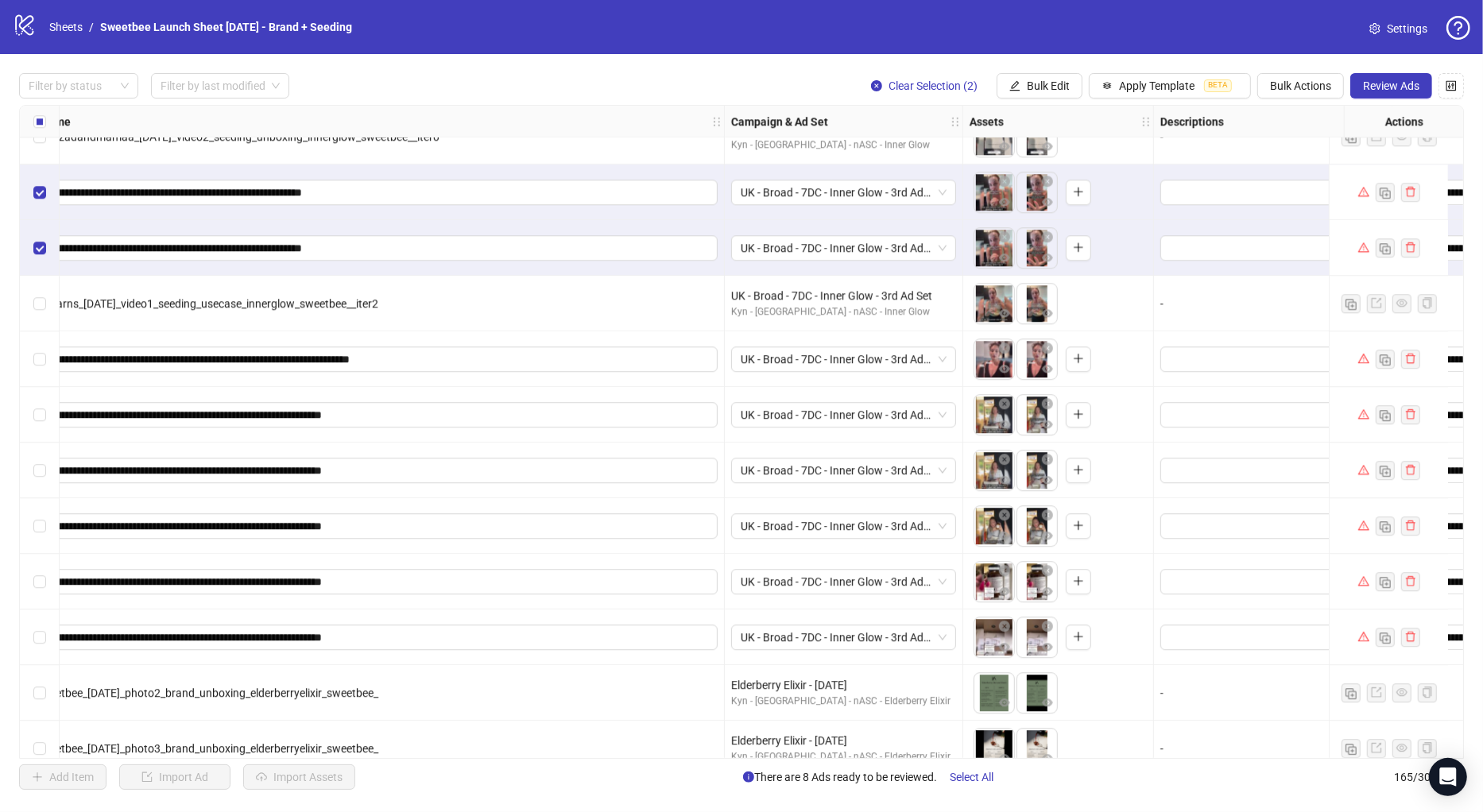
scroll to position [4317, 177]
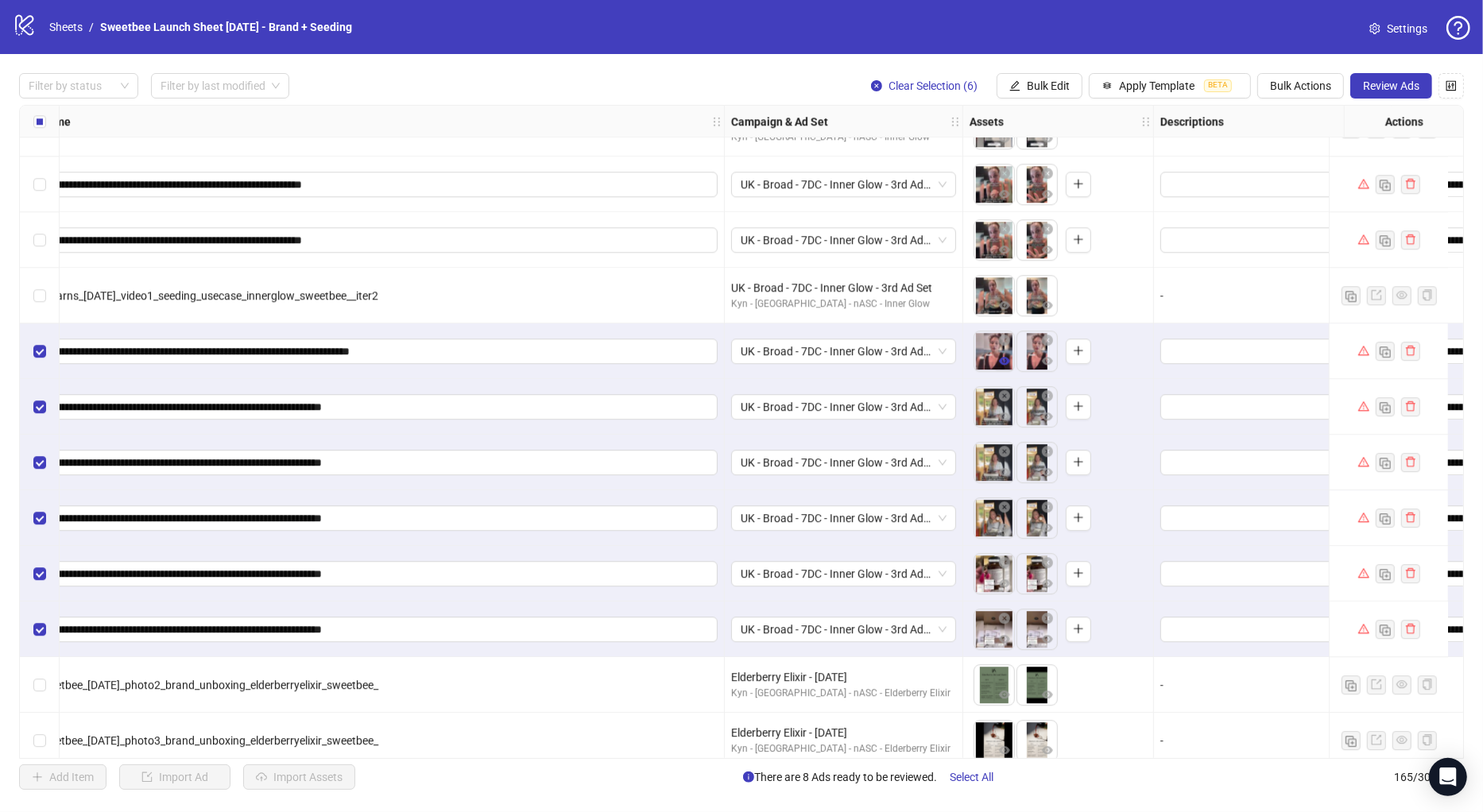
click at [1003, 356] on icon "eye" at bounding box center [1004, 360] width 11 height 8
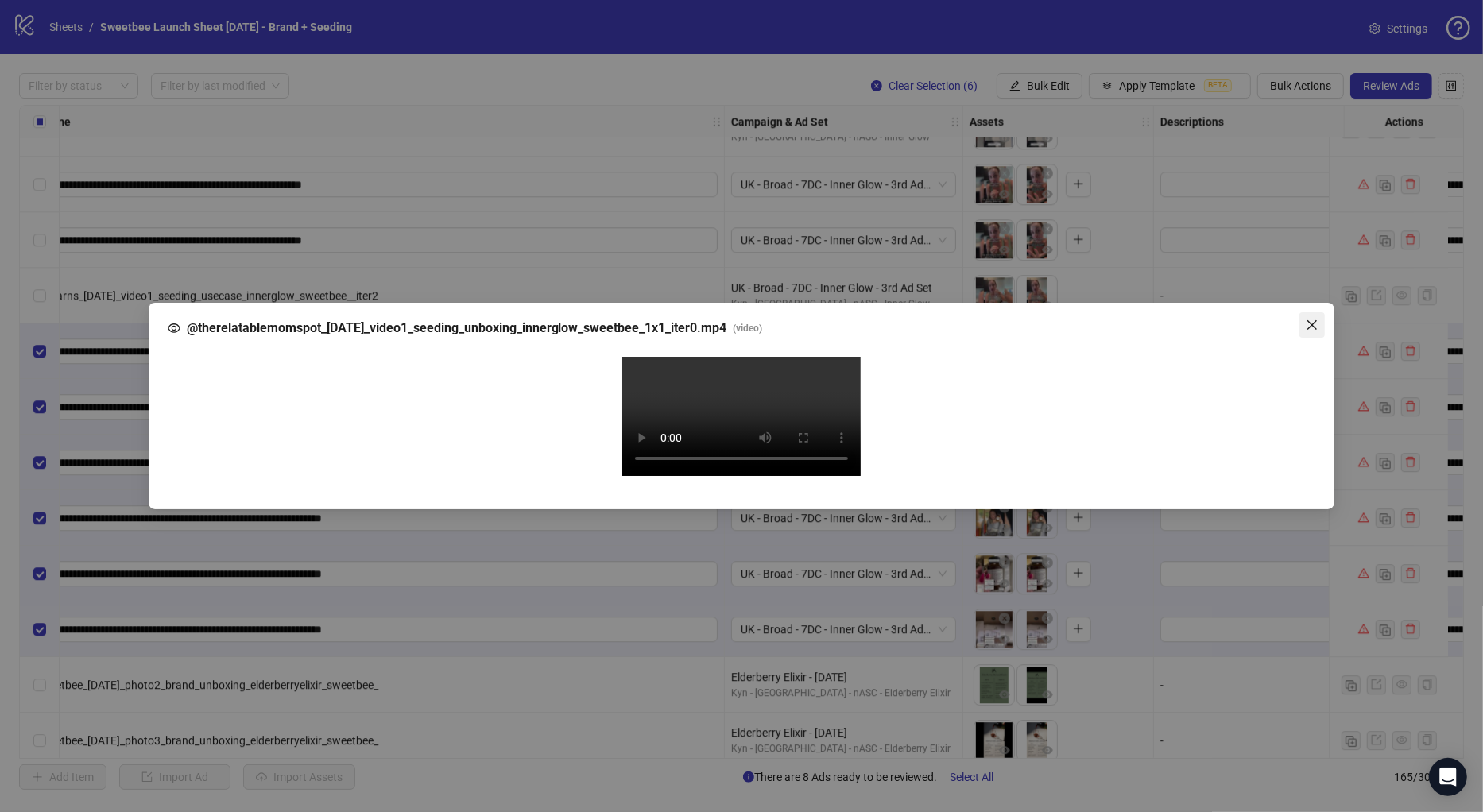
click at [1310, 319] on icon "close" at bounding box center [1312, 324] width 13 height 13
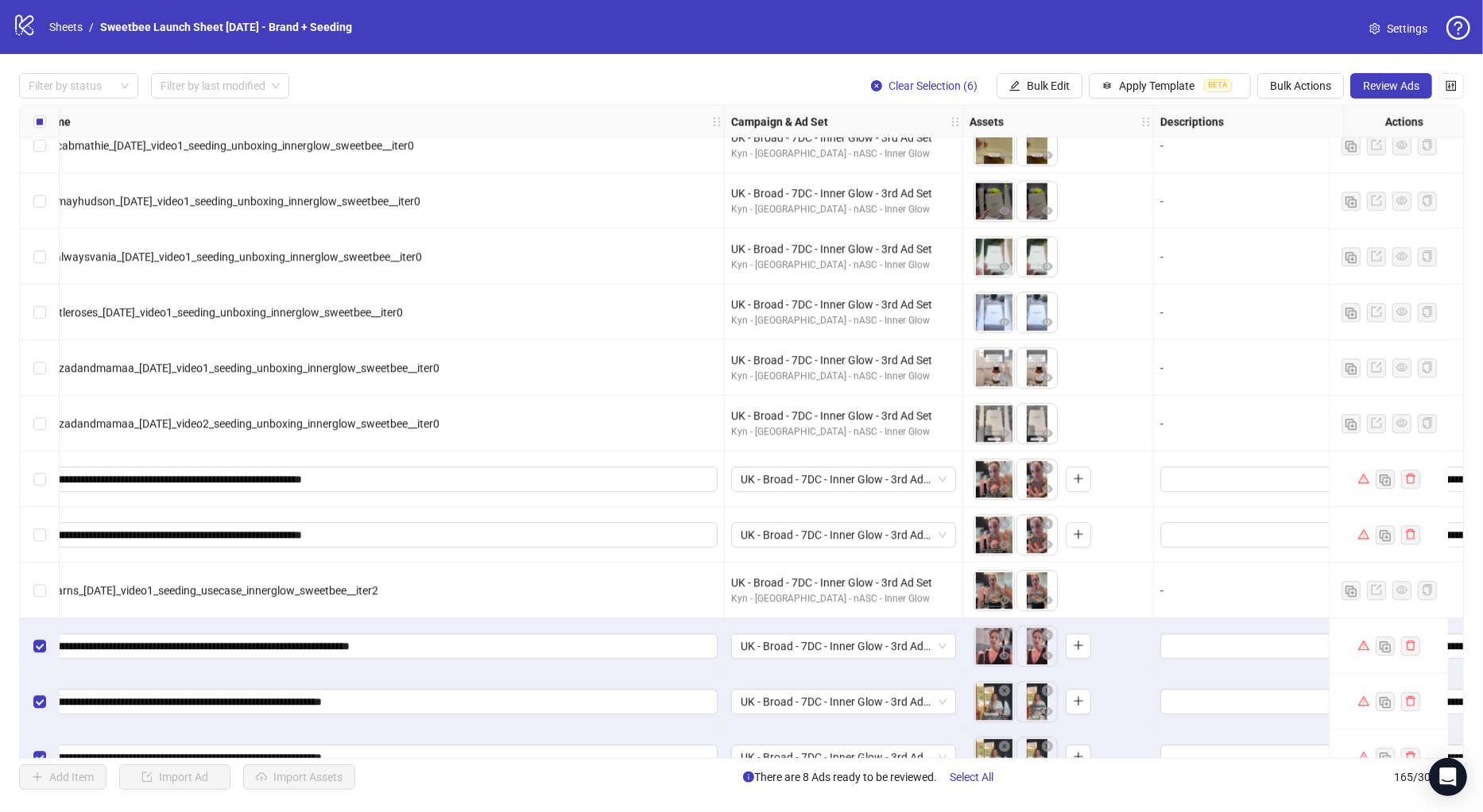
scroll to position [4029, 177]
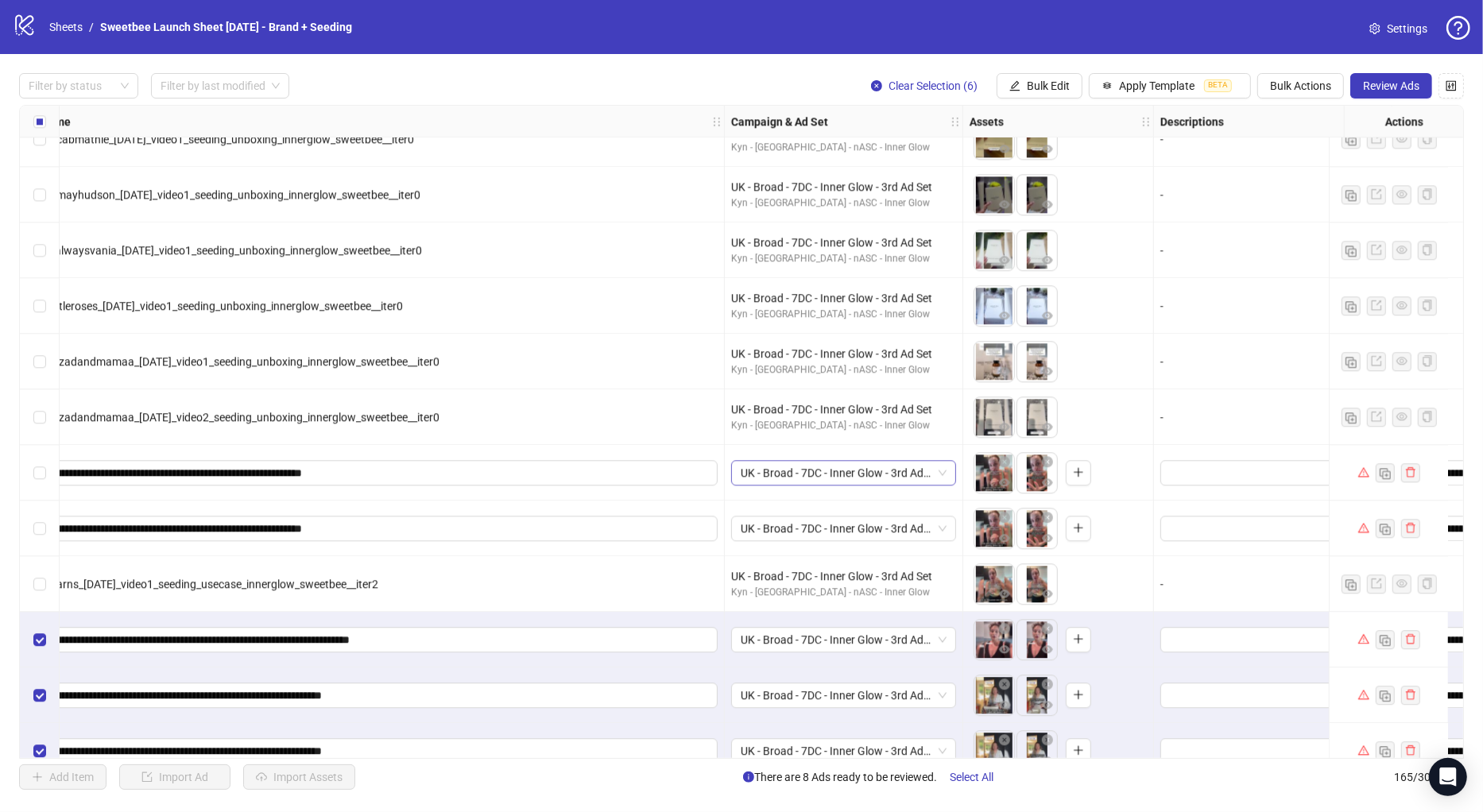
click at [831, 473] on span "UK - Broad - 7DC - Inner Glow - 3rd Ad Set" at bounding box center [844, 472] width 206 height 24
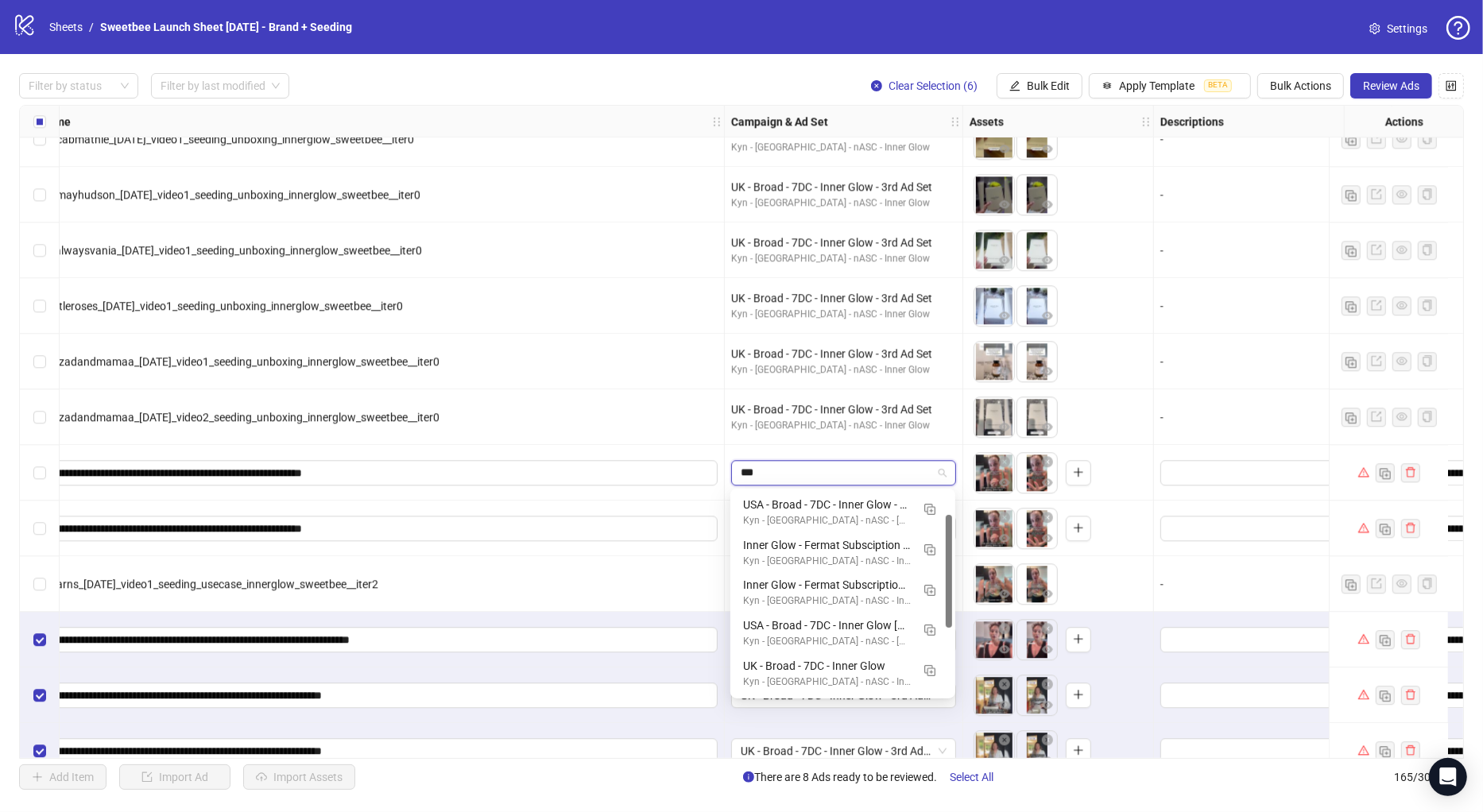
scroll to position [41, 0]
type input "**********"
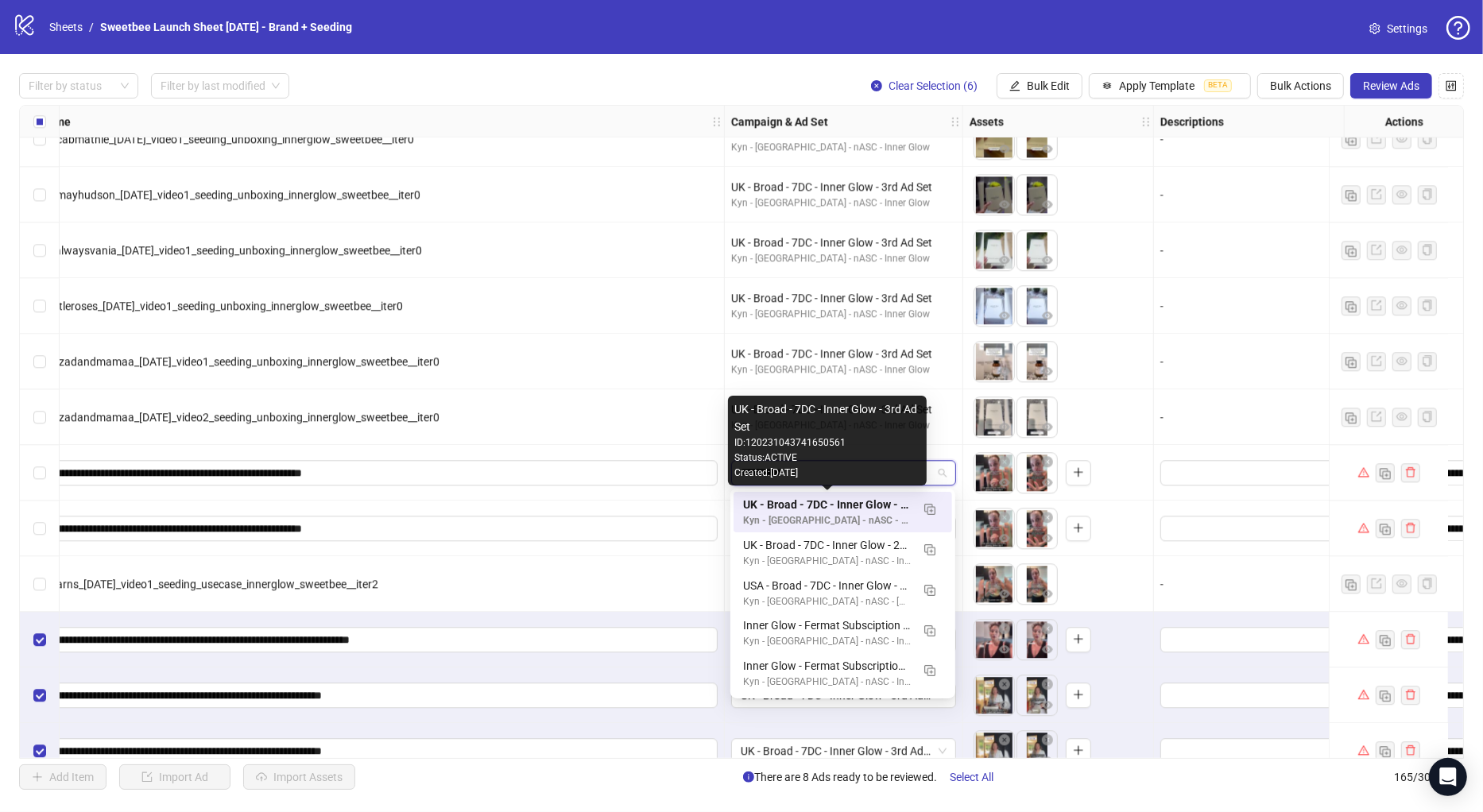
click at [856, 512] on div "UK - Broad - 7DC - Inner Glow - 3rd Ad Set" at bounding box center [827, 504] width 168 height 17
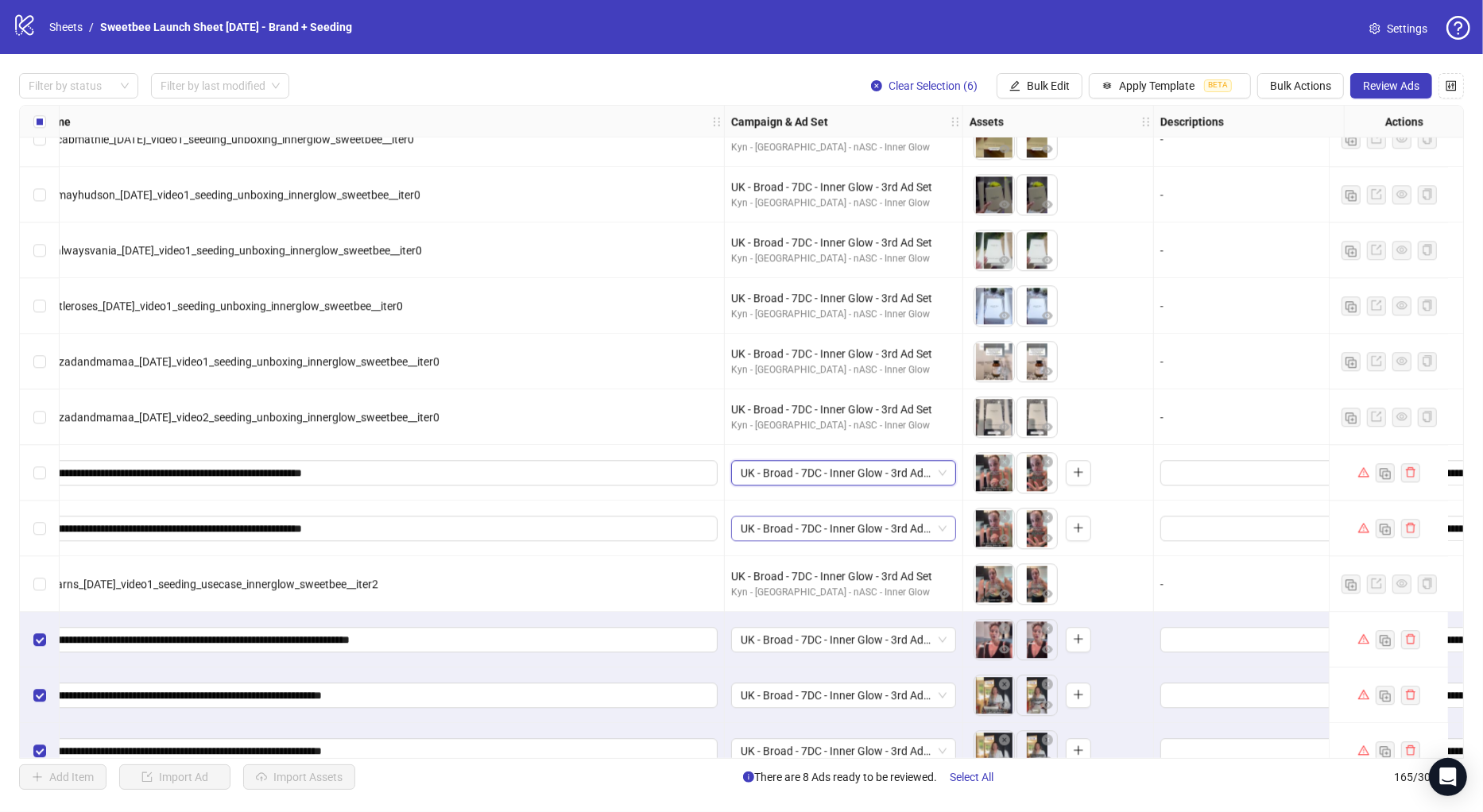
click at [849, 532] on span "UK - Broad - 7DC - Inner Glow - 3rd Ad Set" at bounding box center [844, 528] width 206 height 24
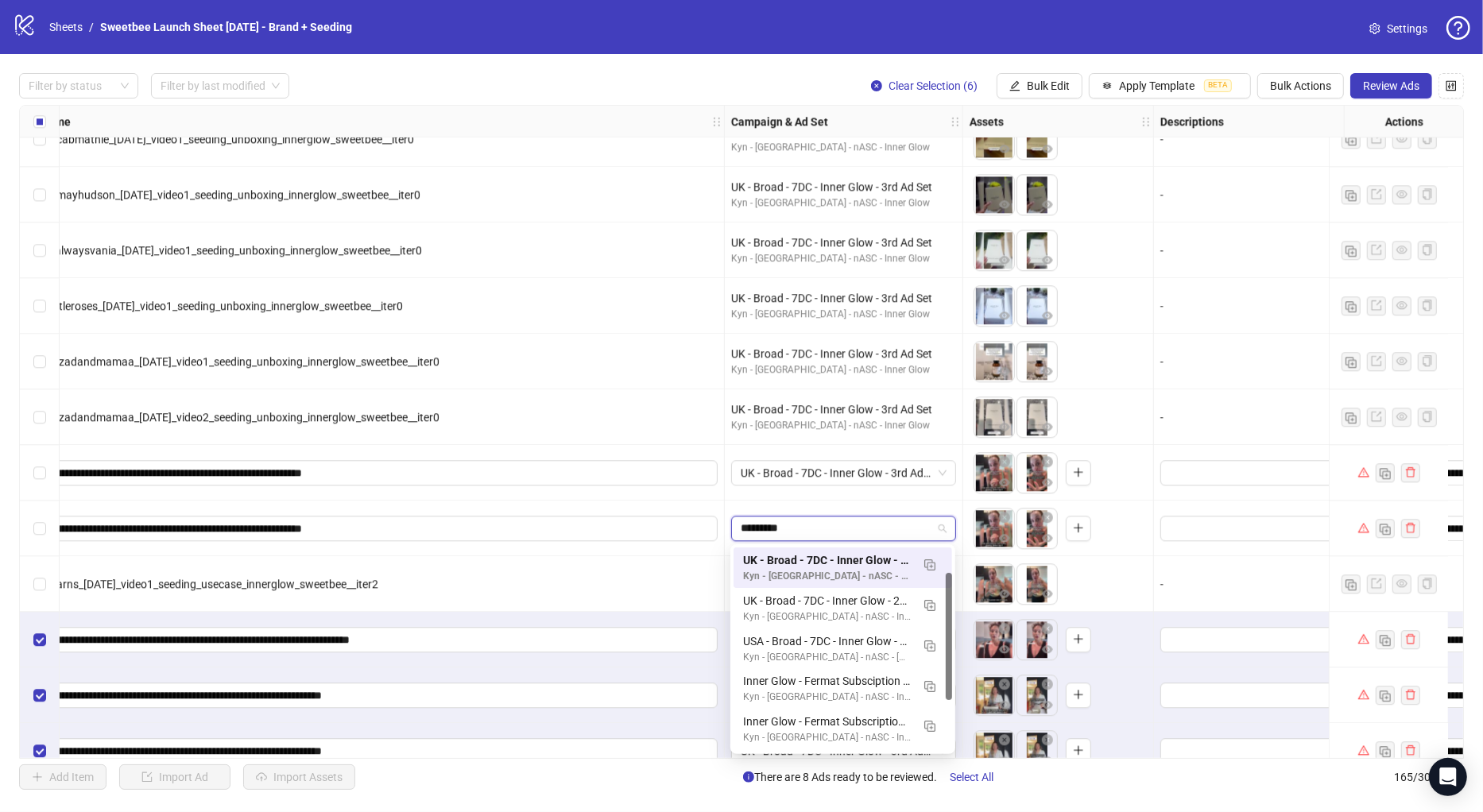
type input "**********"
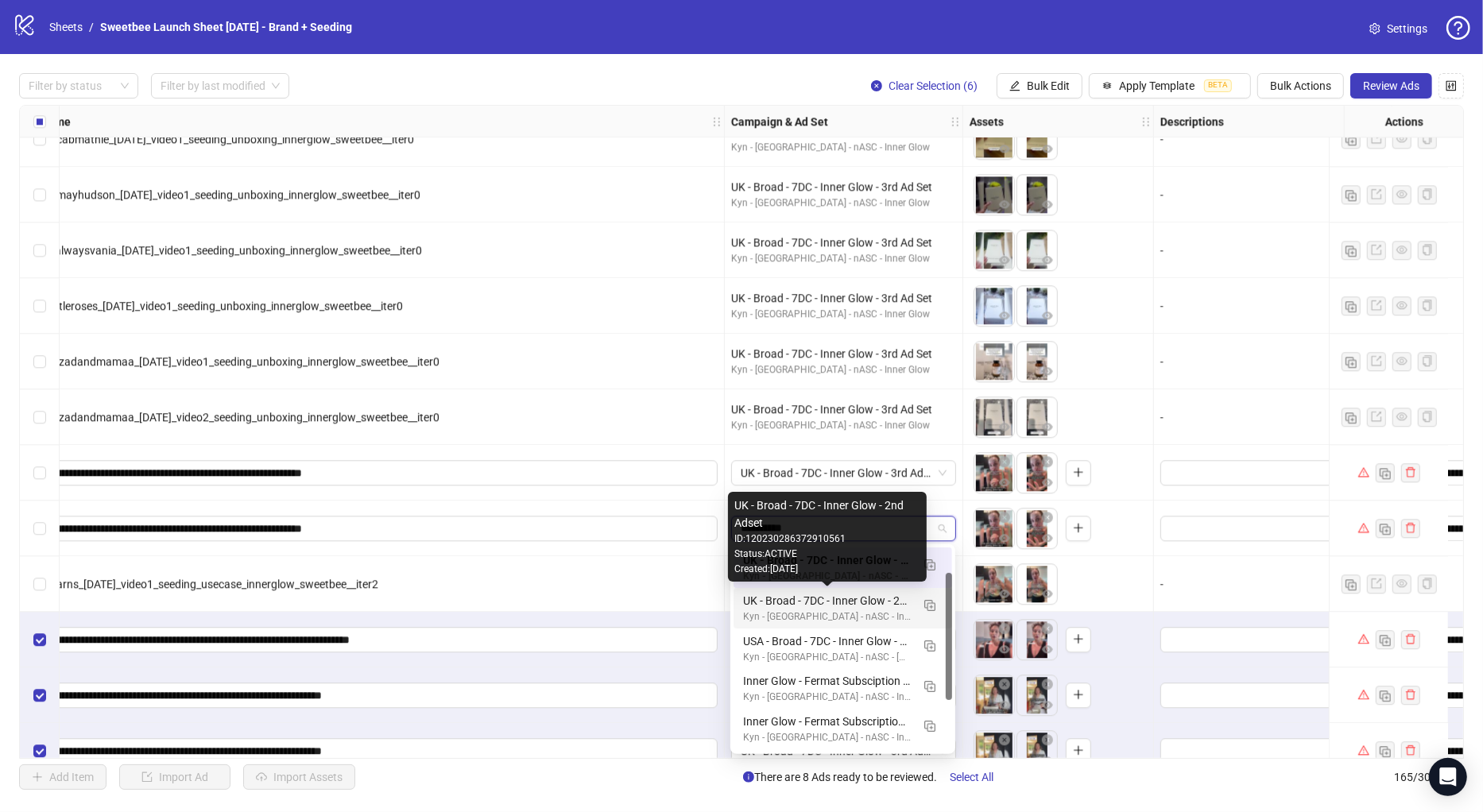
click at [866, 605] on div "UK - Broad - 7DC - Inner Glow - 2nd Adset" at bounding box center [827, 600] width 168 height 17
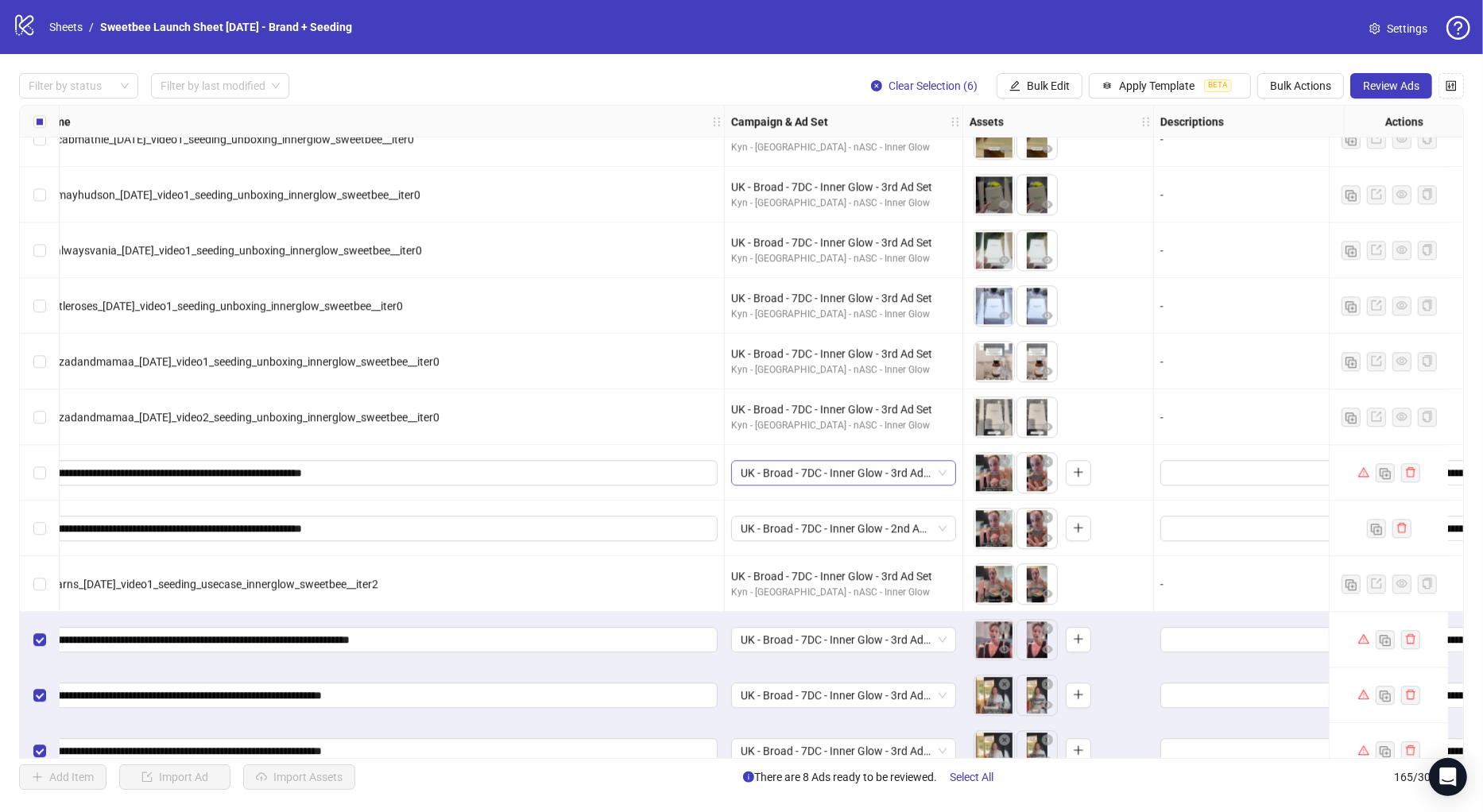
click at [890, 468] on span "UK - Broad - 7DC - Inner Glow - 3rd Ad Set" at bounding box center [844, 472] width 206 height 24
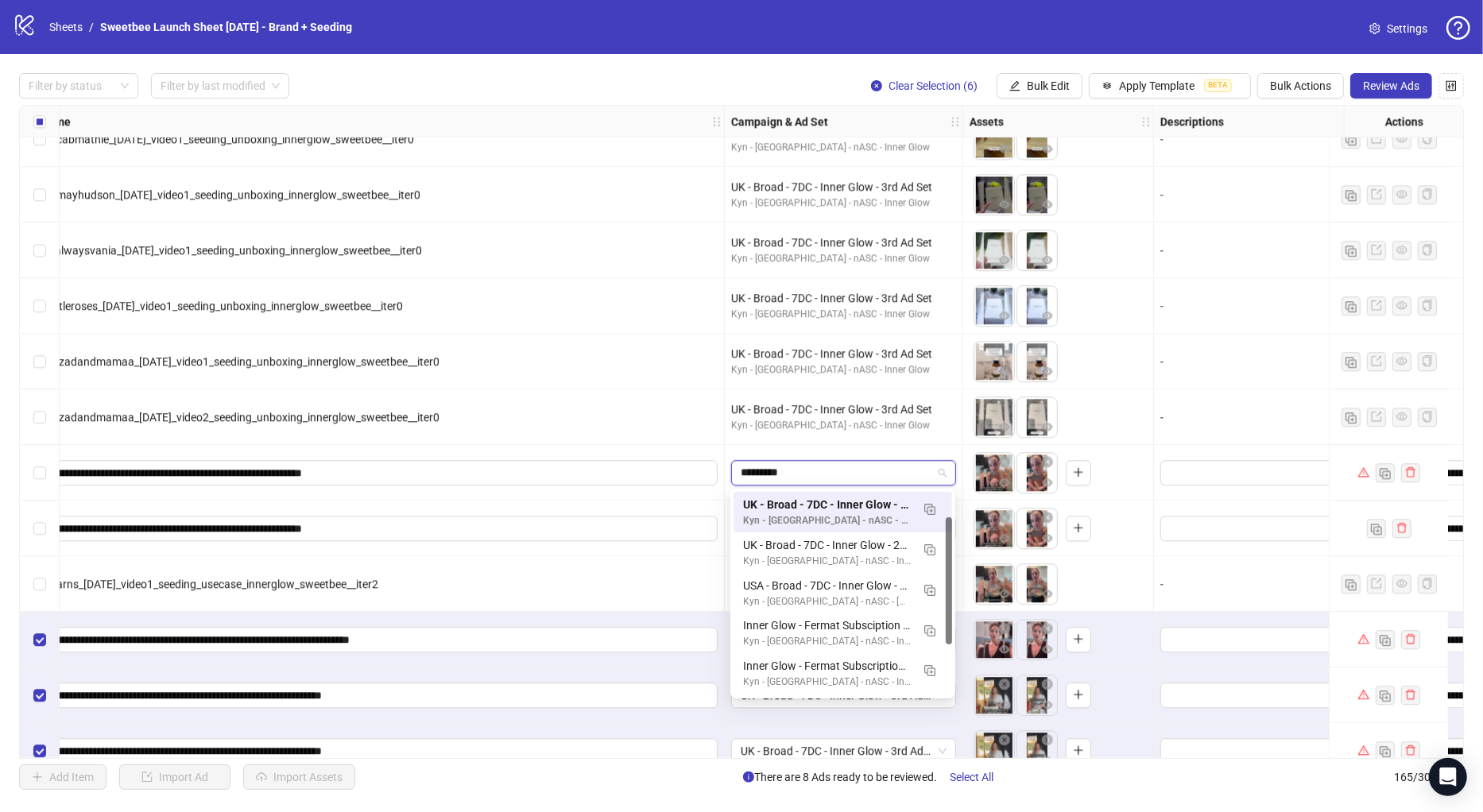
type input "**********"
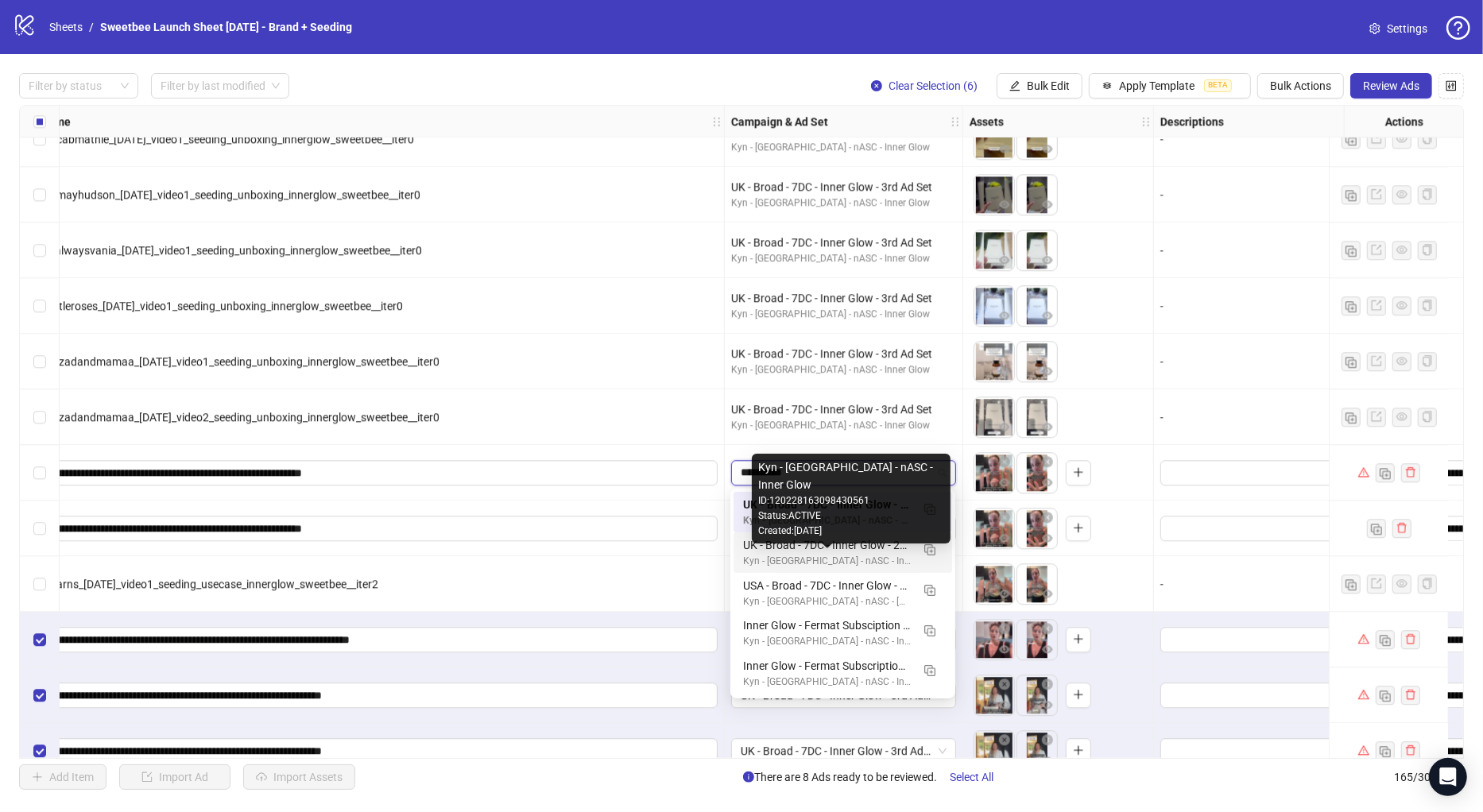
click at [870, 557] on div "Kyn - [GEOGRAPHIC_DATA] - nASC - Inner Glow" at bounding box center [827, 561] width 168 height 16
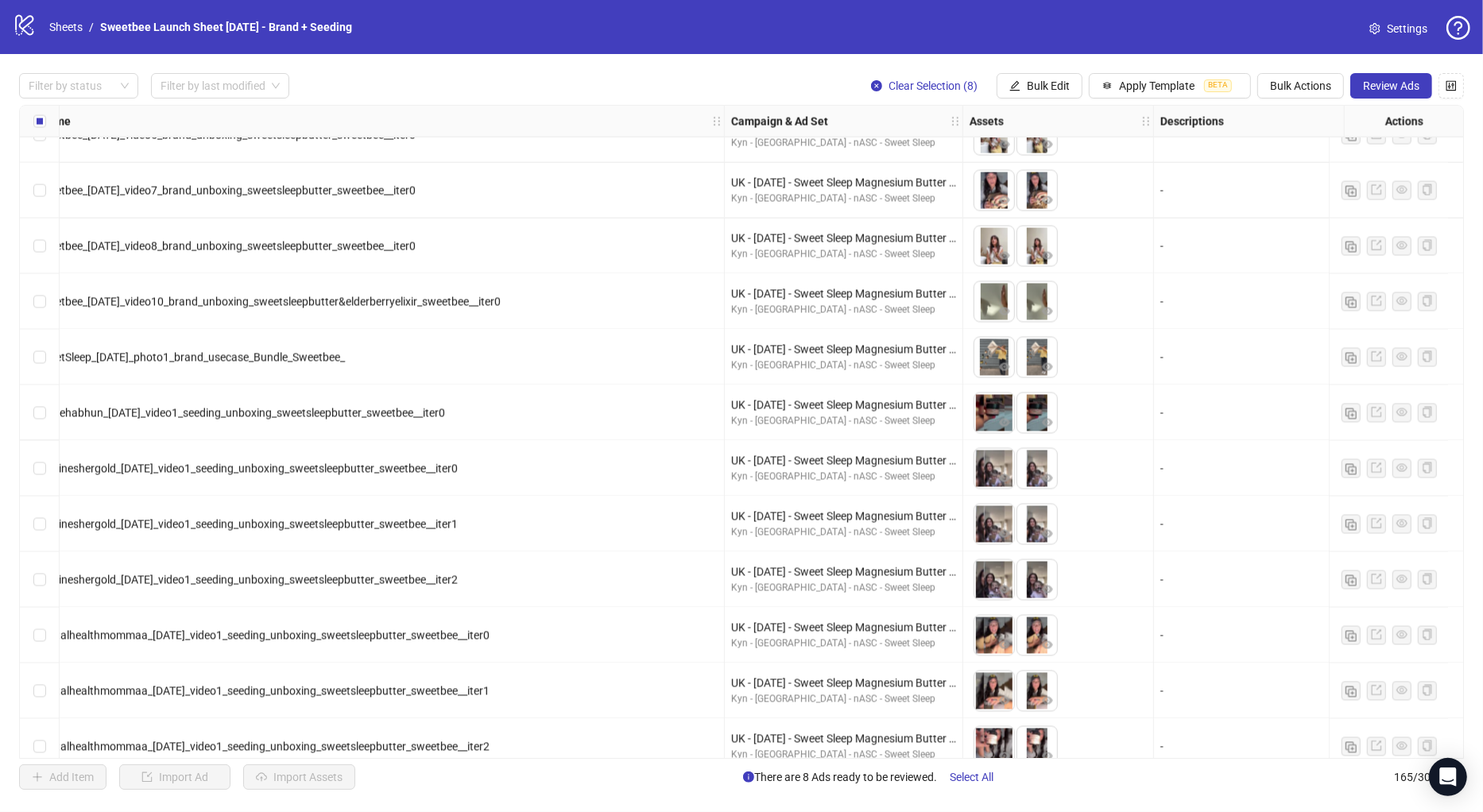
scroll to position [2804, 177]
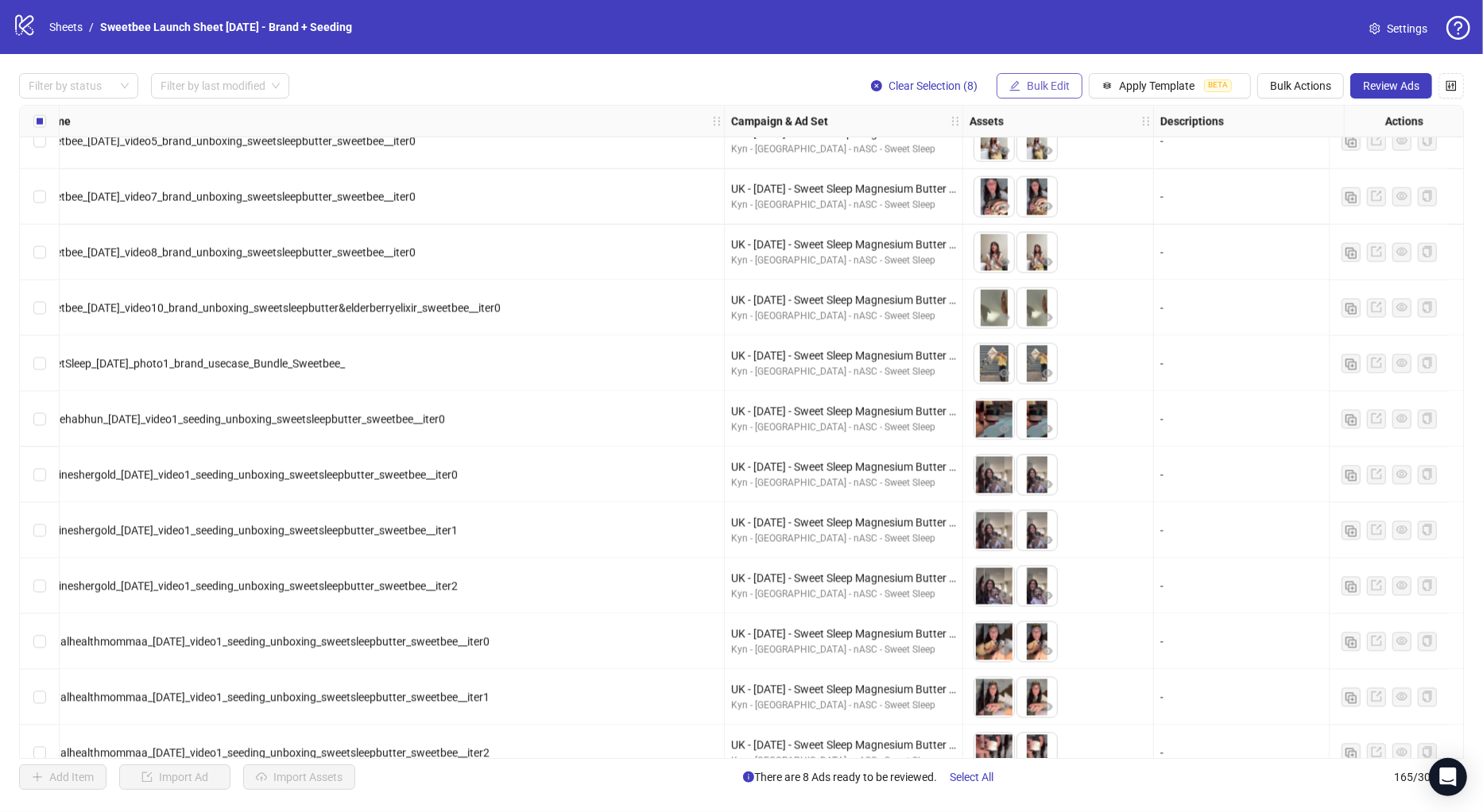
click at [1043, 89] on span "Bulk Edit" at bounding box center [1048, 85] width 43 height 13
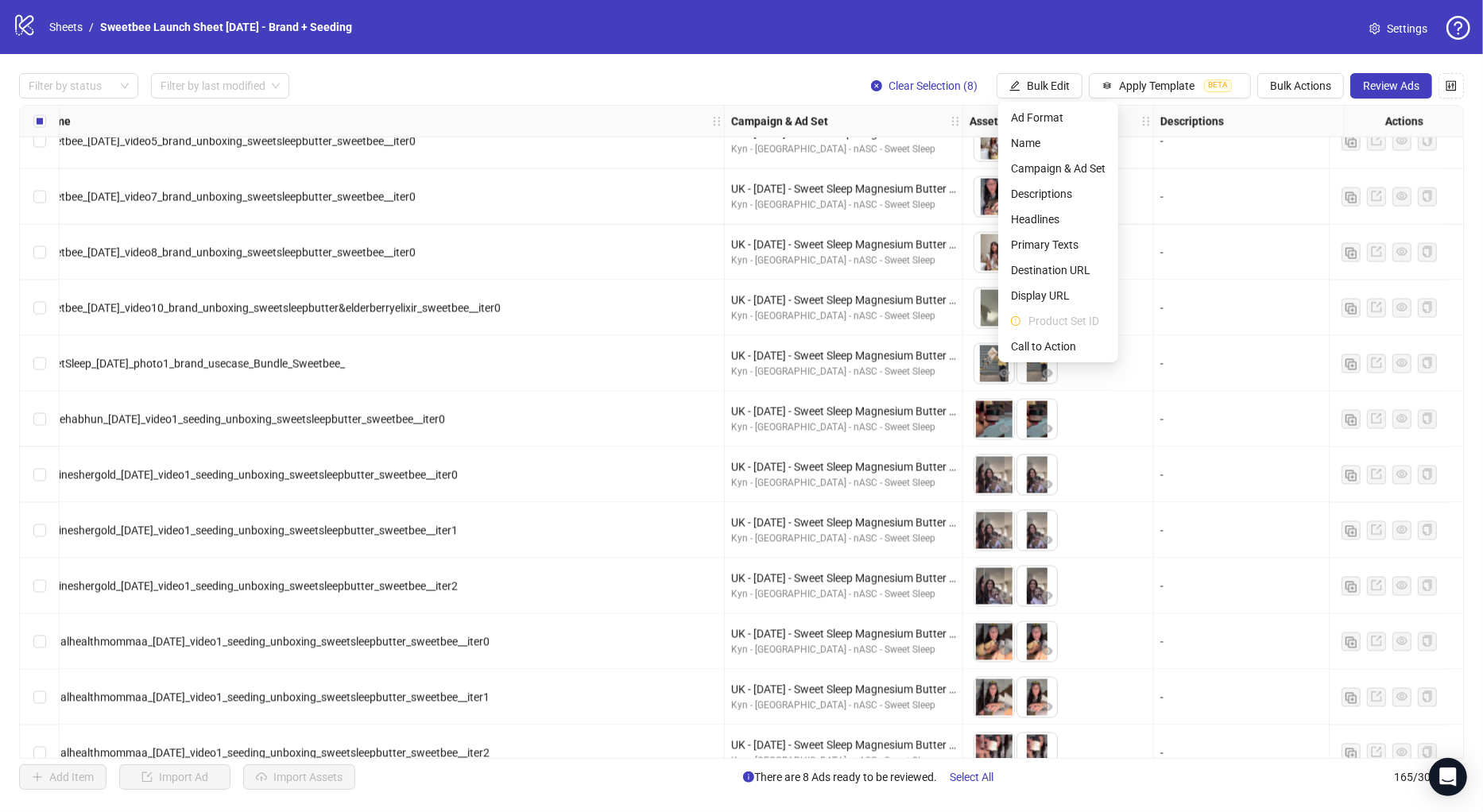
click at [762, 66] on div "Filter by status Filter by last modified Clear Selection (8) Bulk Edit Apply Te…" at bounding box center [742, 431] width 1483 height 755
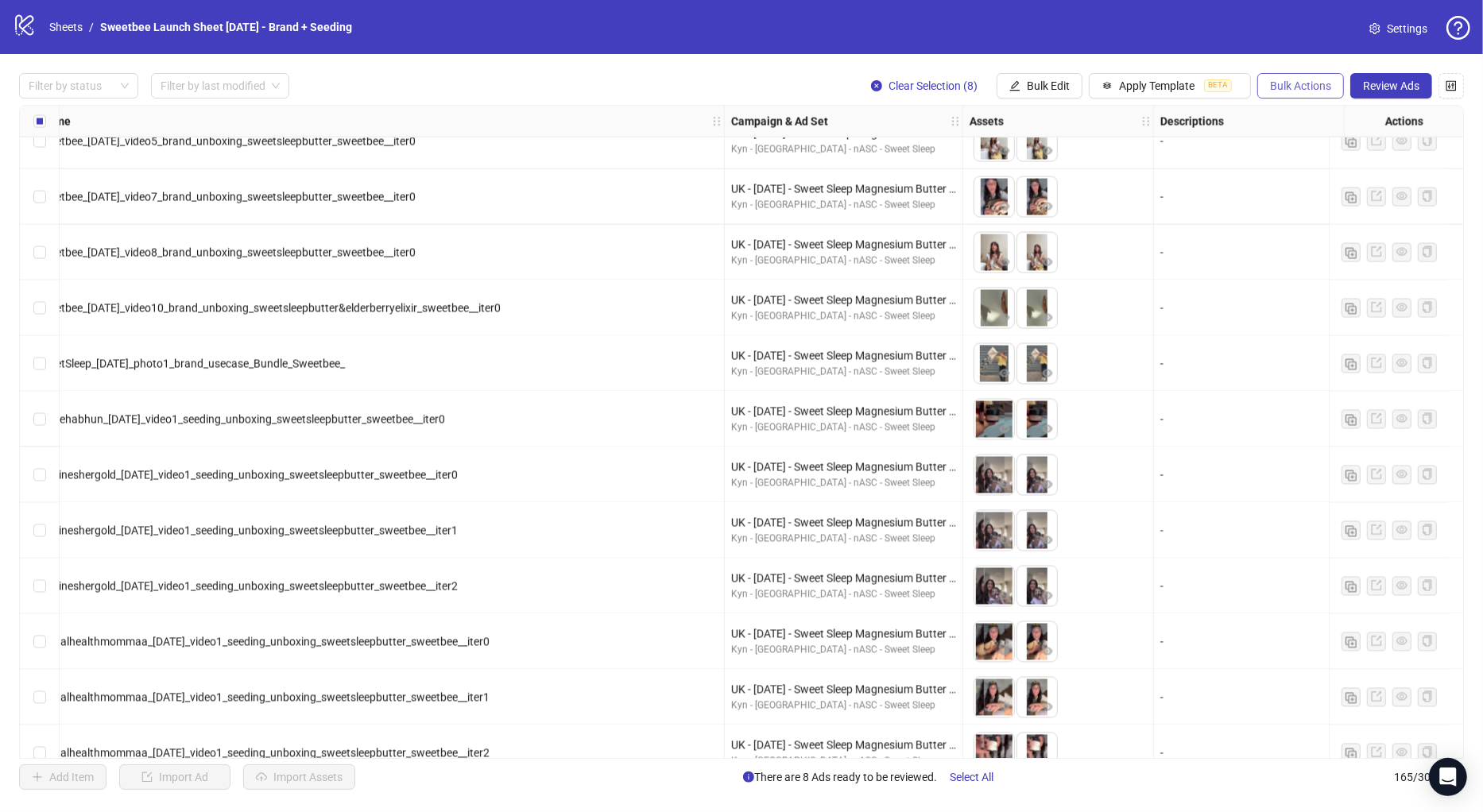
click at [1320, 86] on span "Bulk Actions" at bounding box center [1300, 85] width 61 height 13
click at [1323, 115] on span "Delete" at bounding box center [1325, 118] width 109 height 17
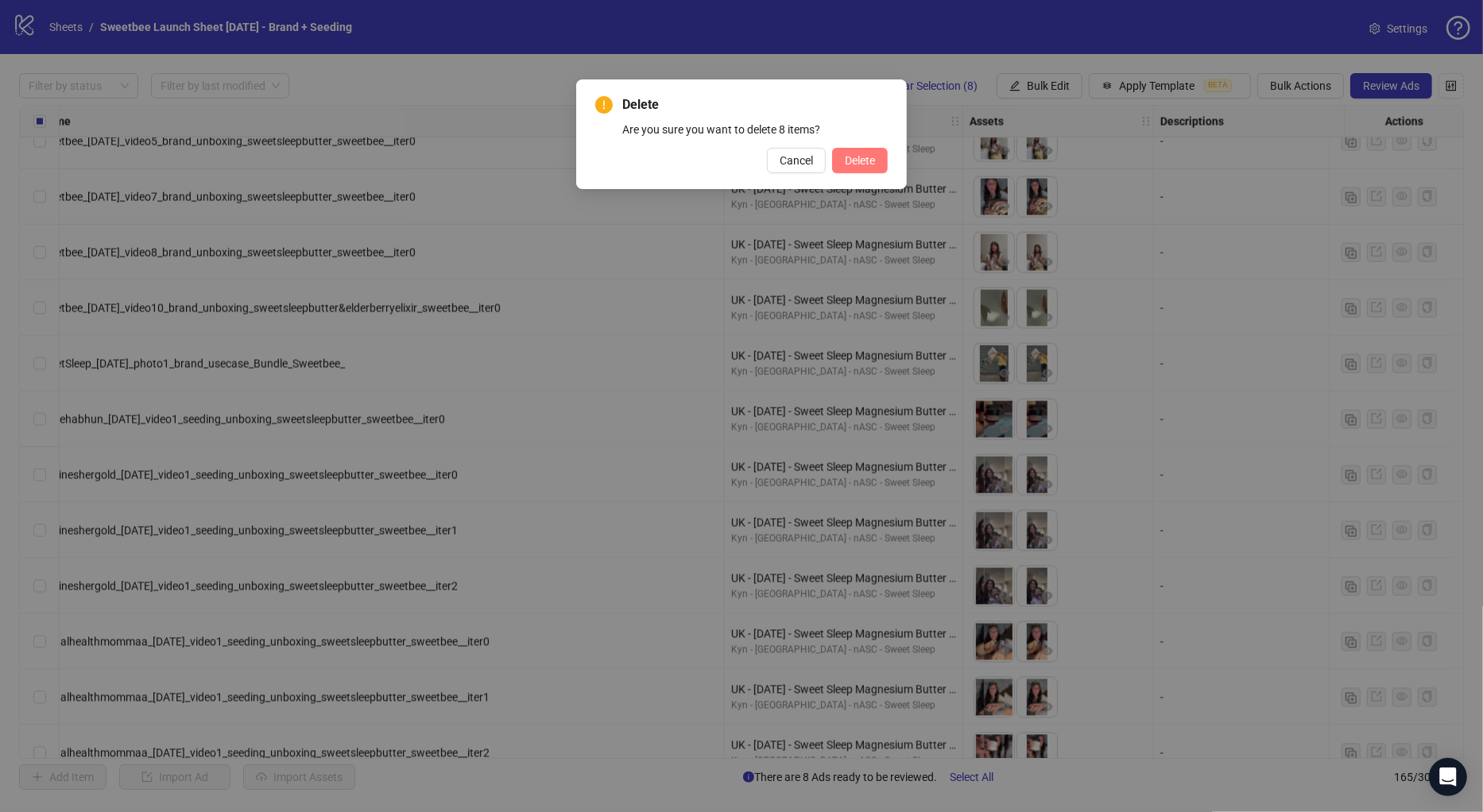
click at [860, 159] on span "Delete" at bounding box center [859, 160] width 30 height 13
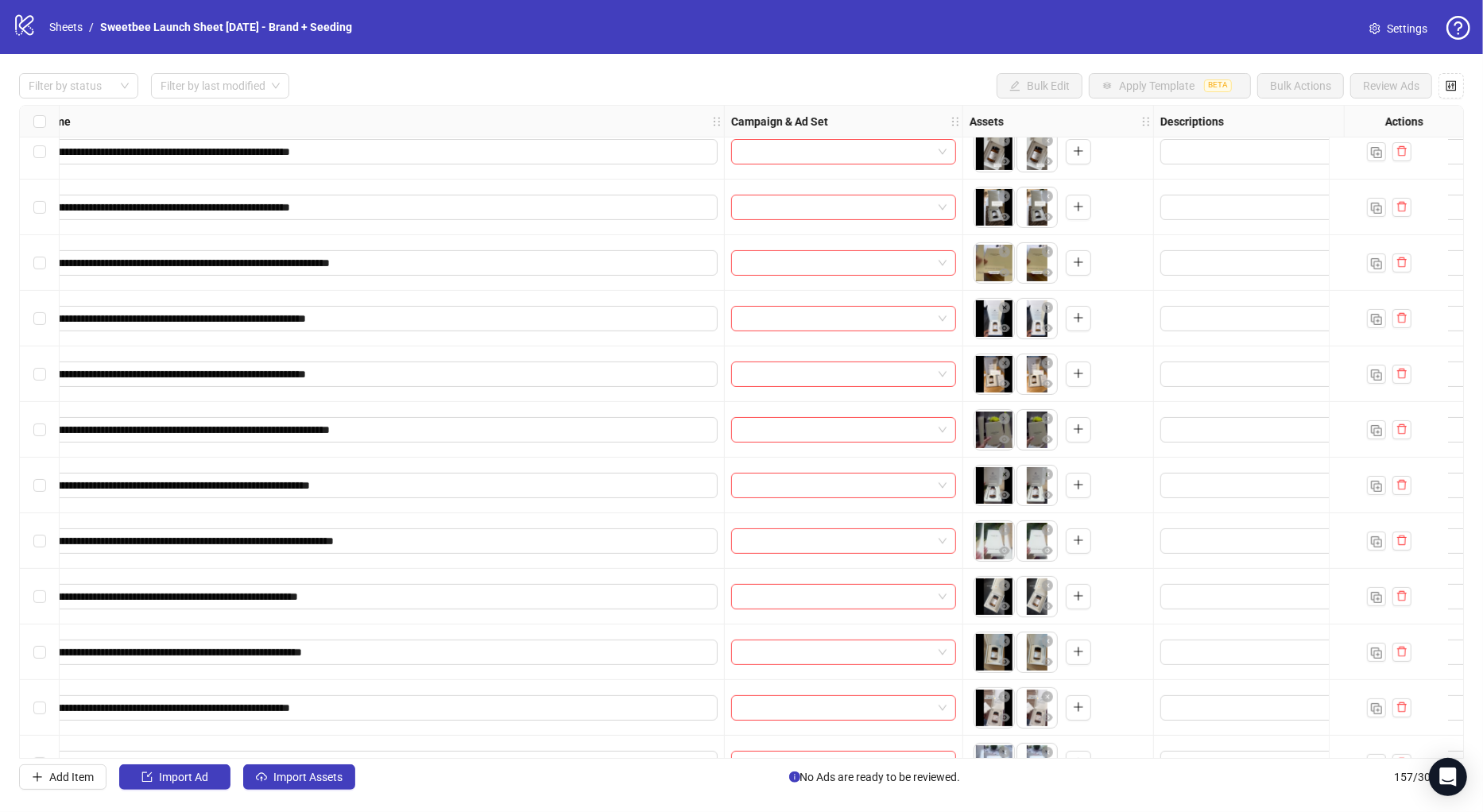
scroll to position [6242, 177]
